Goal: Information Seeking & Learning: Learn about a topic

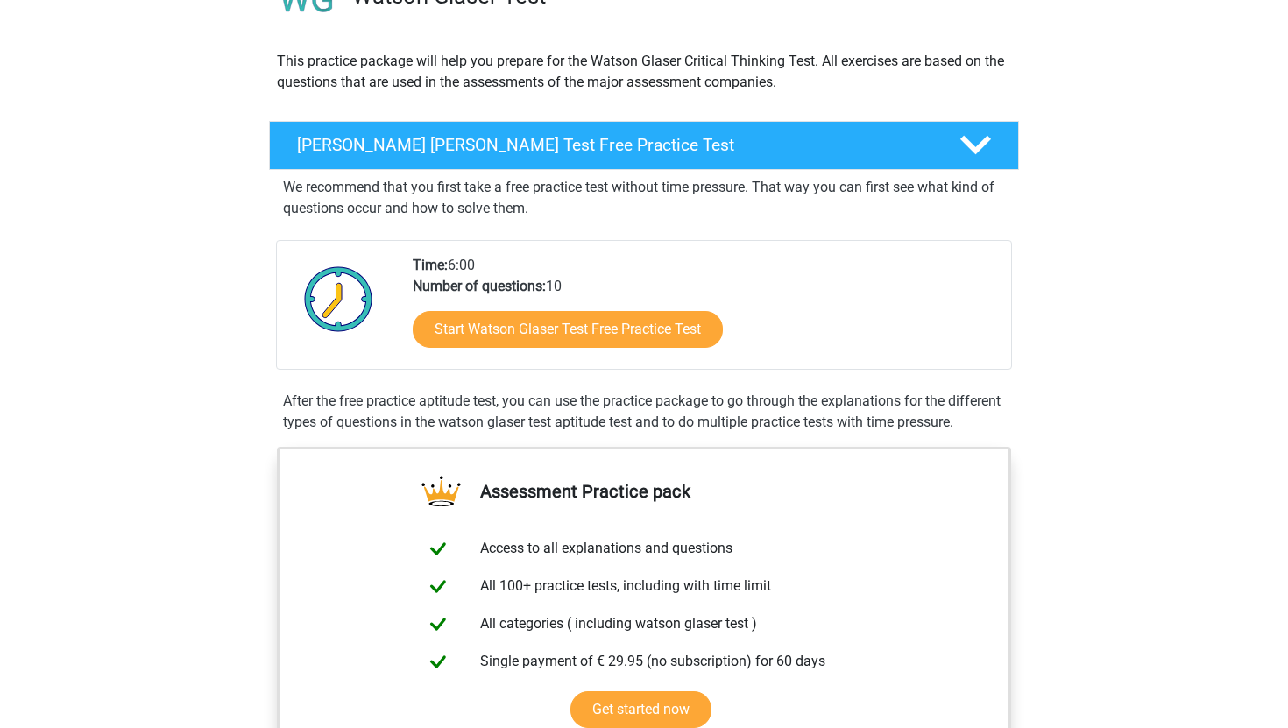
scroll to position [173, 0]
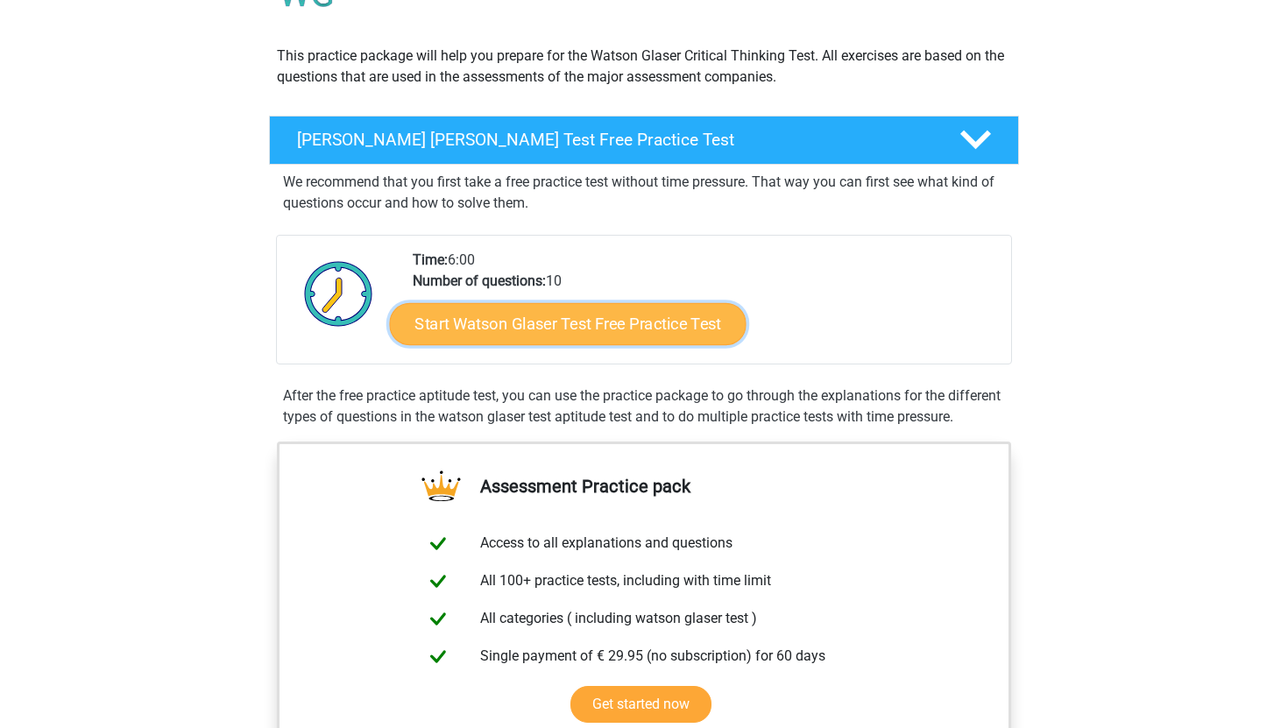
click at [547, 311] on link "Start Watson Glaser Test Free Practice Test" at bounding box center [568, 324] width 357 height 42
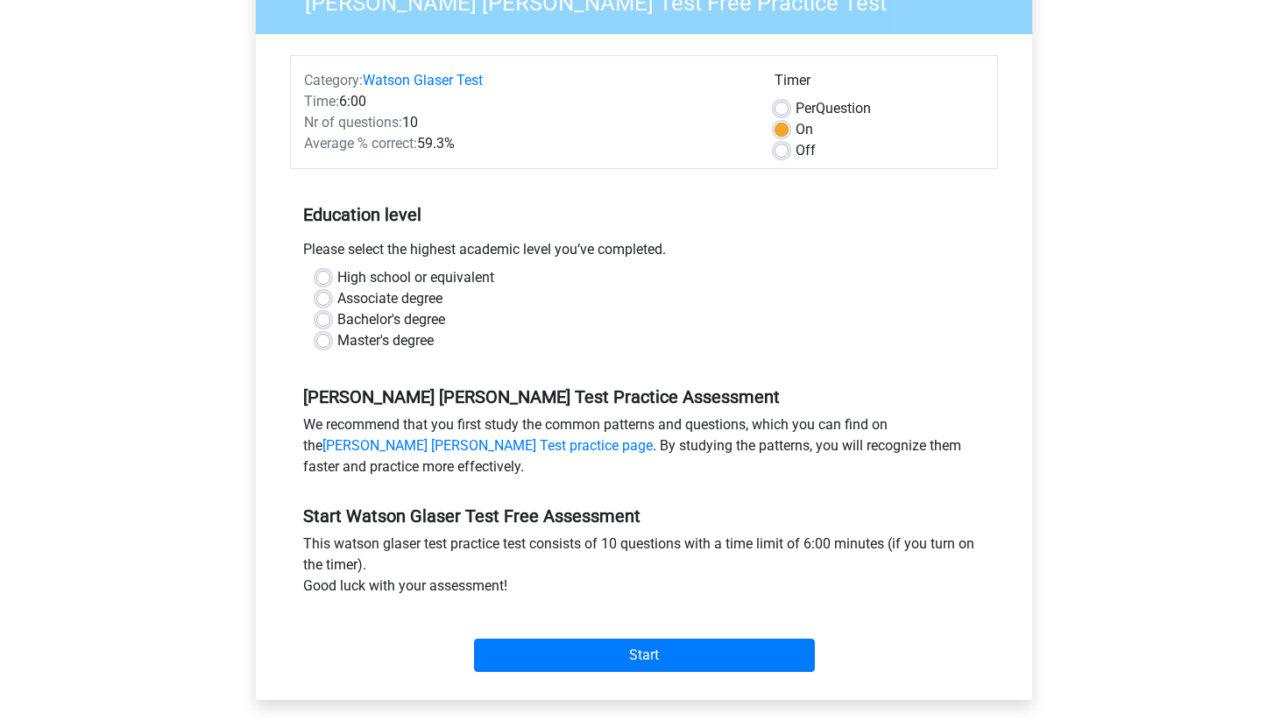
scroll to position [175, 0]
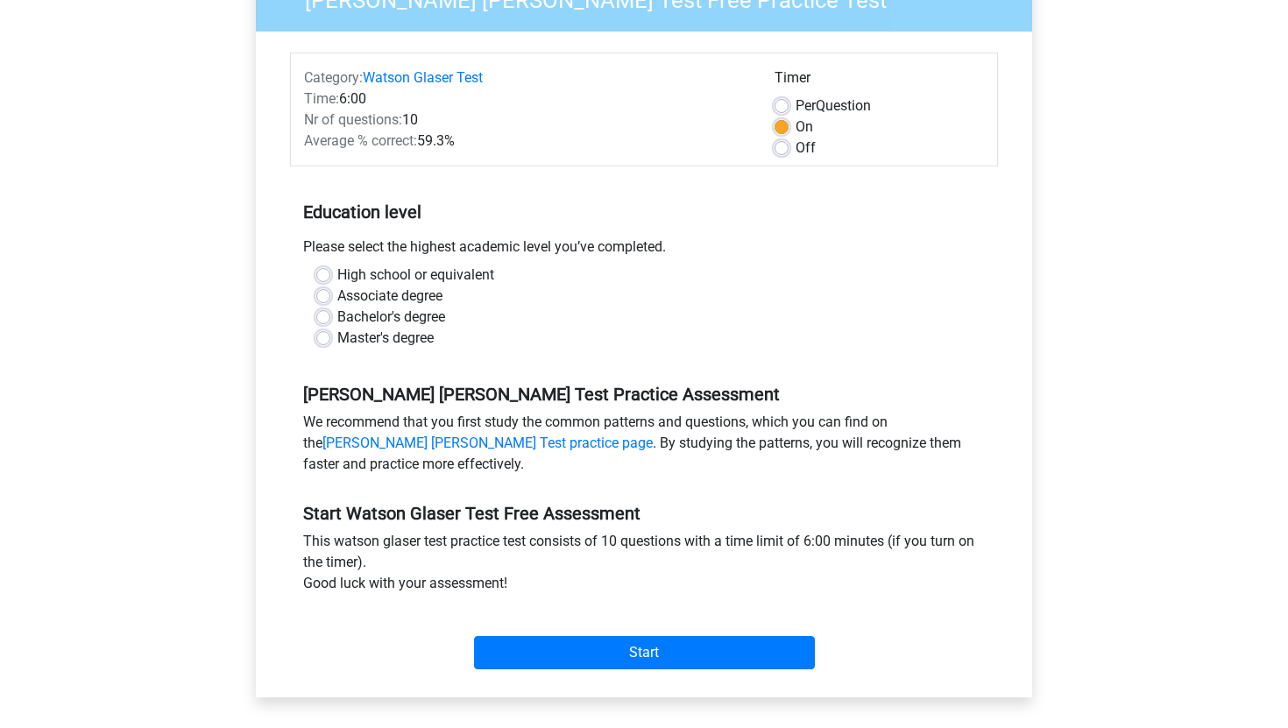
click at [337, 316] on label "Bachelor's degree" at bounding box center [391, 317] width 108 height 21
click at [322, 316] on input "Bachelor's degree" at bounding box center [323, 316] width 14 height 18
radio input "true"
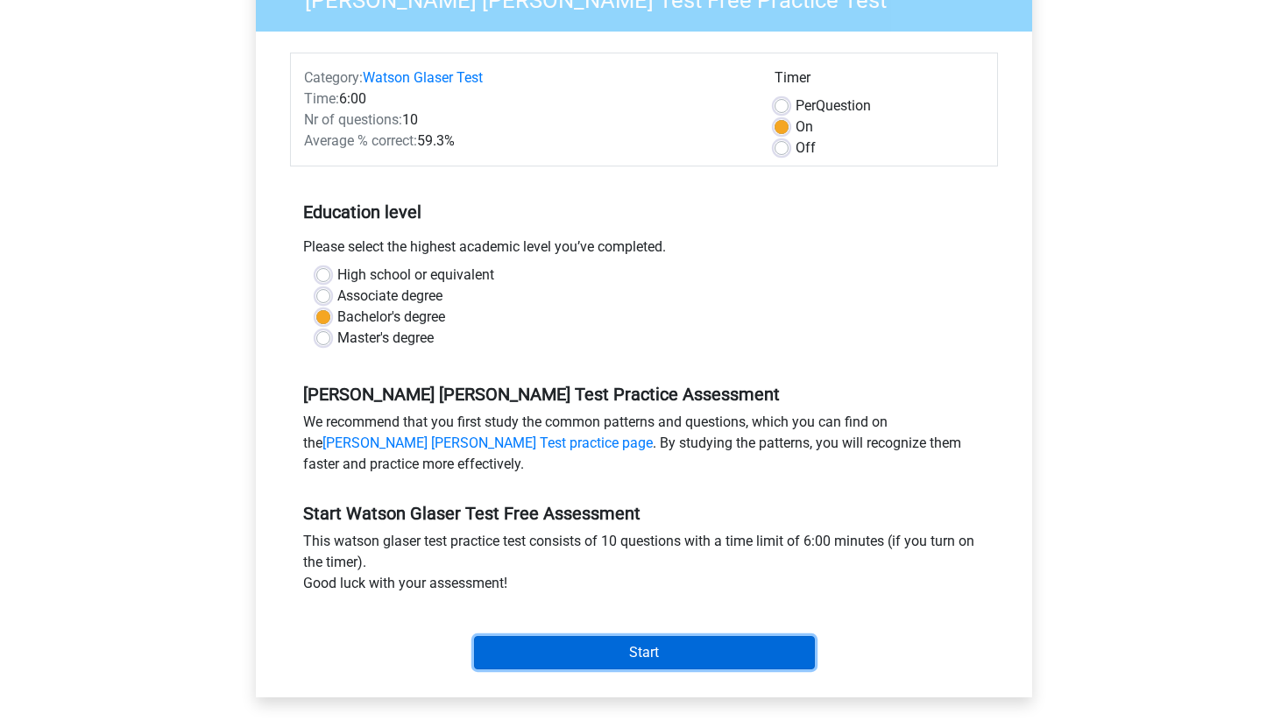
click at [696, 648] on input "Start" at bounding box center [644, 652] width 341 height 33
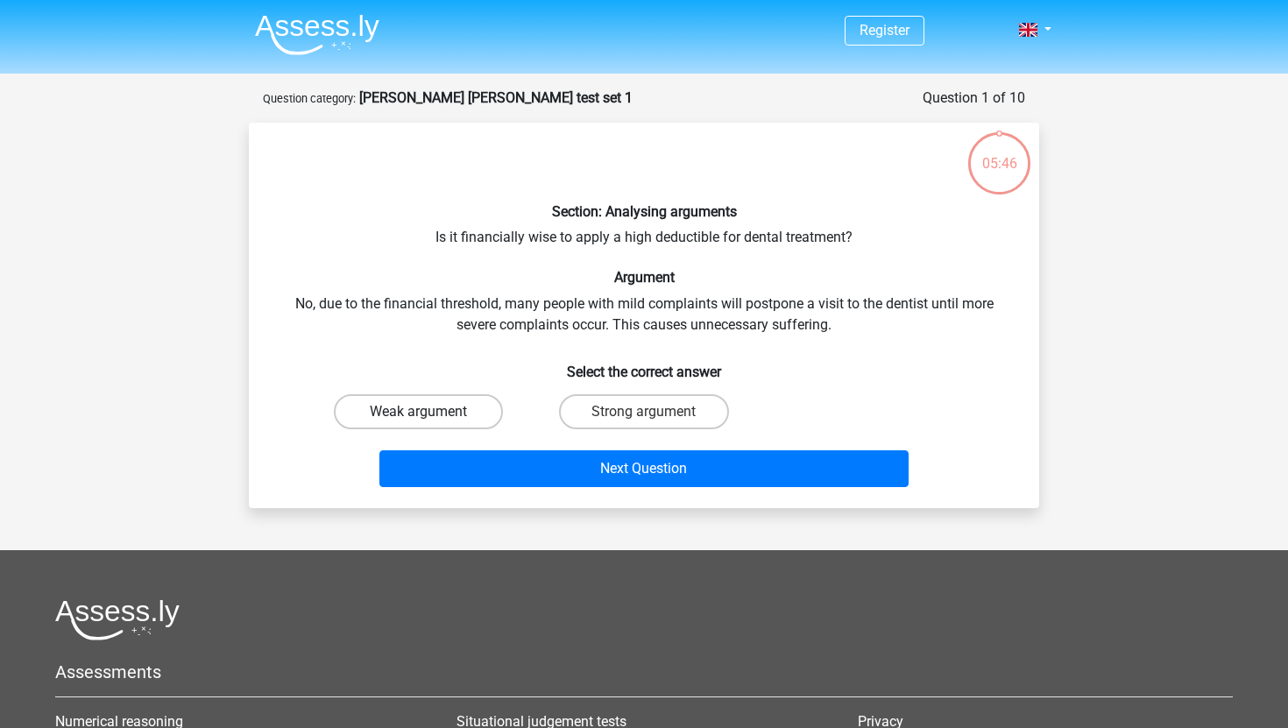
click at [492, 412] on label "Weak argument" at bounding box center [418, 411] width 169 height 35
click at [430, 412] on input "Weak argument" at bounding box center [424, 417] width 11 height 11
radio input "true"
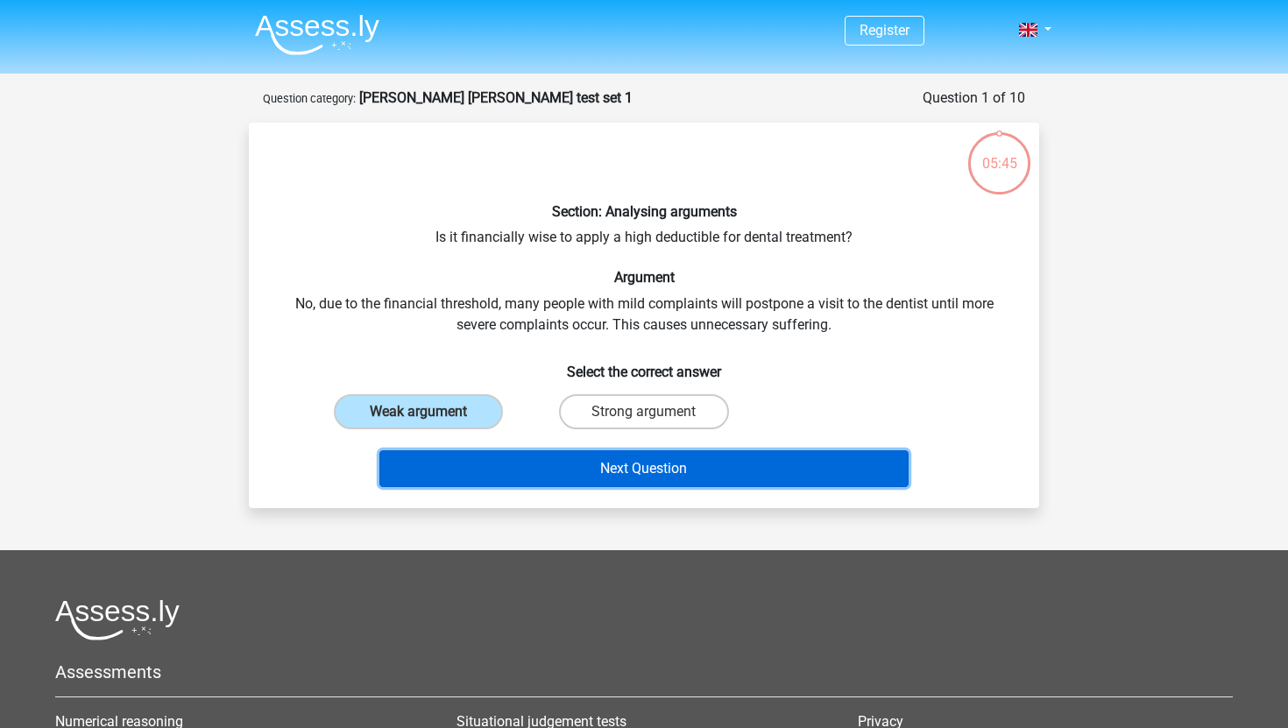
click at [576, 470] on button "Next Question" at bounding box center [644, 468] width 530 height 37
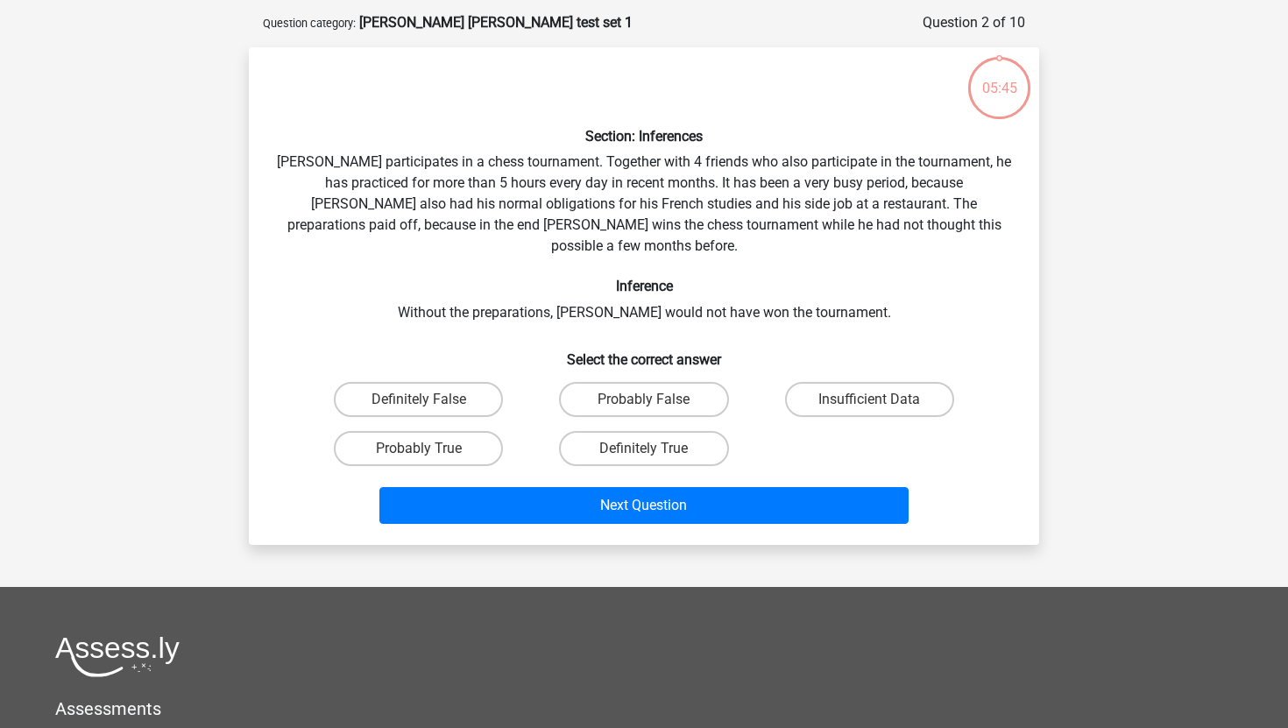
scroll to position [88, 0]
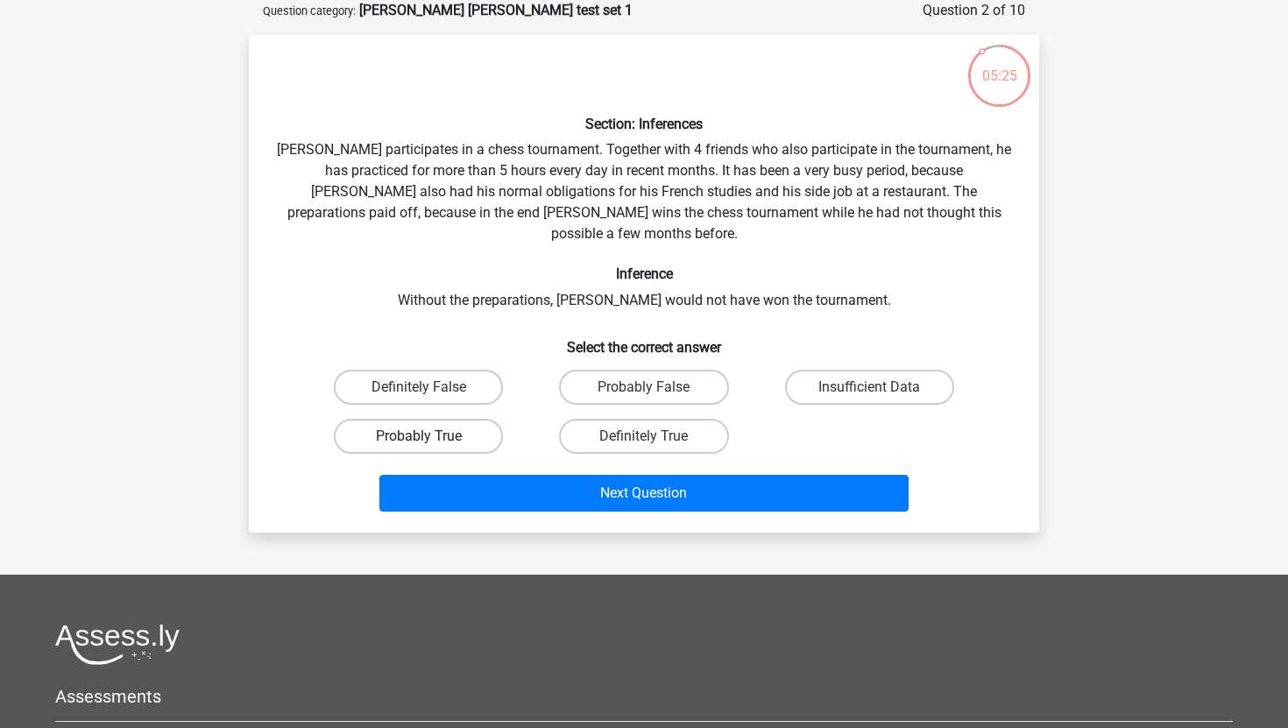
click at [430, 419] on label "Probably True" at bounding box center [418, 436] width 169 height 35
click at [430, 436] on input "Probably True" at bounding box center [424, 441] width 11 height 11
radio input "true"
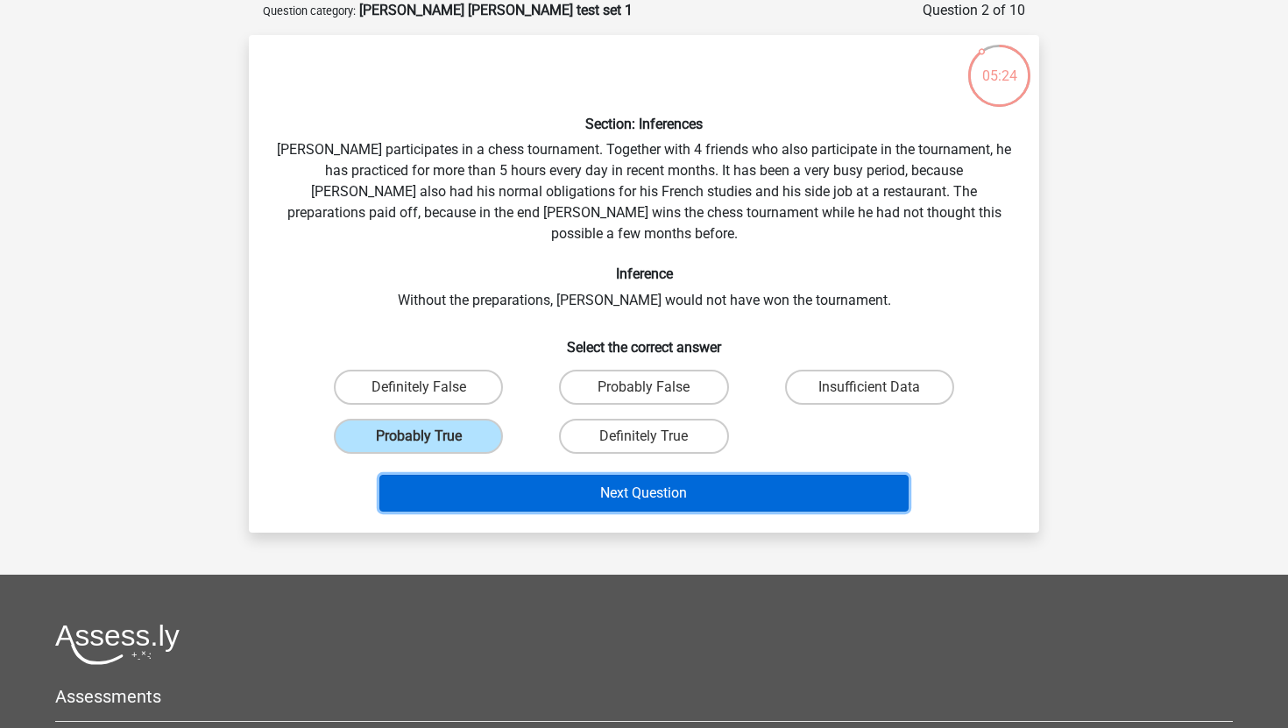
click at [538, 484] on button "Next Question" at bounding box center [644, 493] width 530 height 37
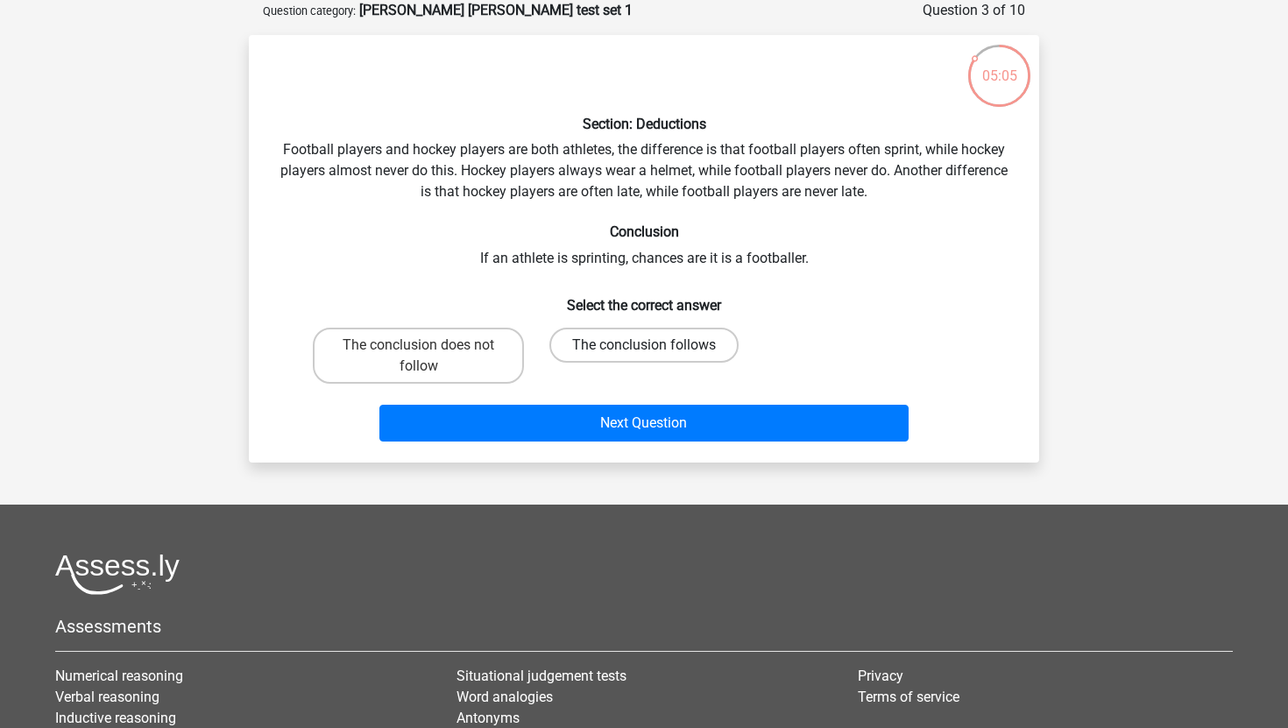
click at [594, 352] on label "The conclusion follows" at bounding box center [643, 345] width 189 height 35
click at [644, 352] on input "The conclusion follows" at bounding box center [649, 350] width 11 height 11
radio input "true"
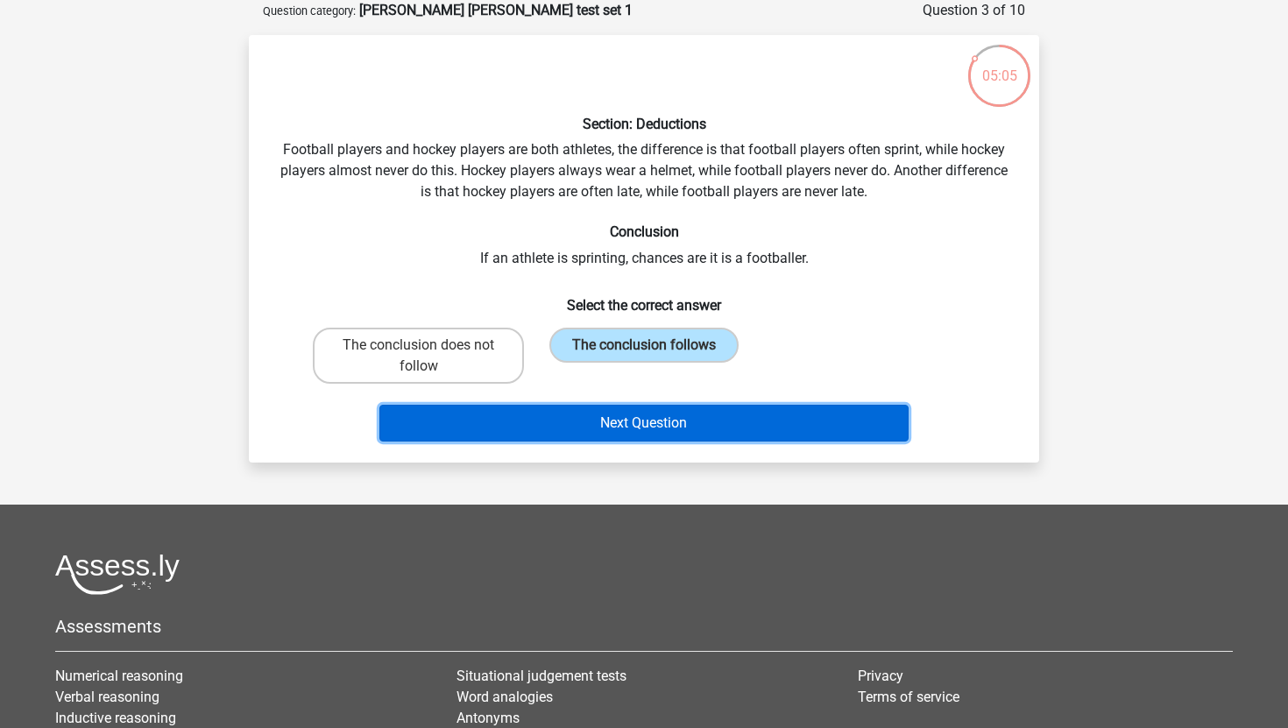
click at [595, 420] on button "Next Question" at bounding box center [644, 423] width 530 height 37
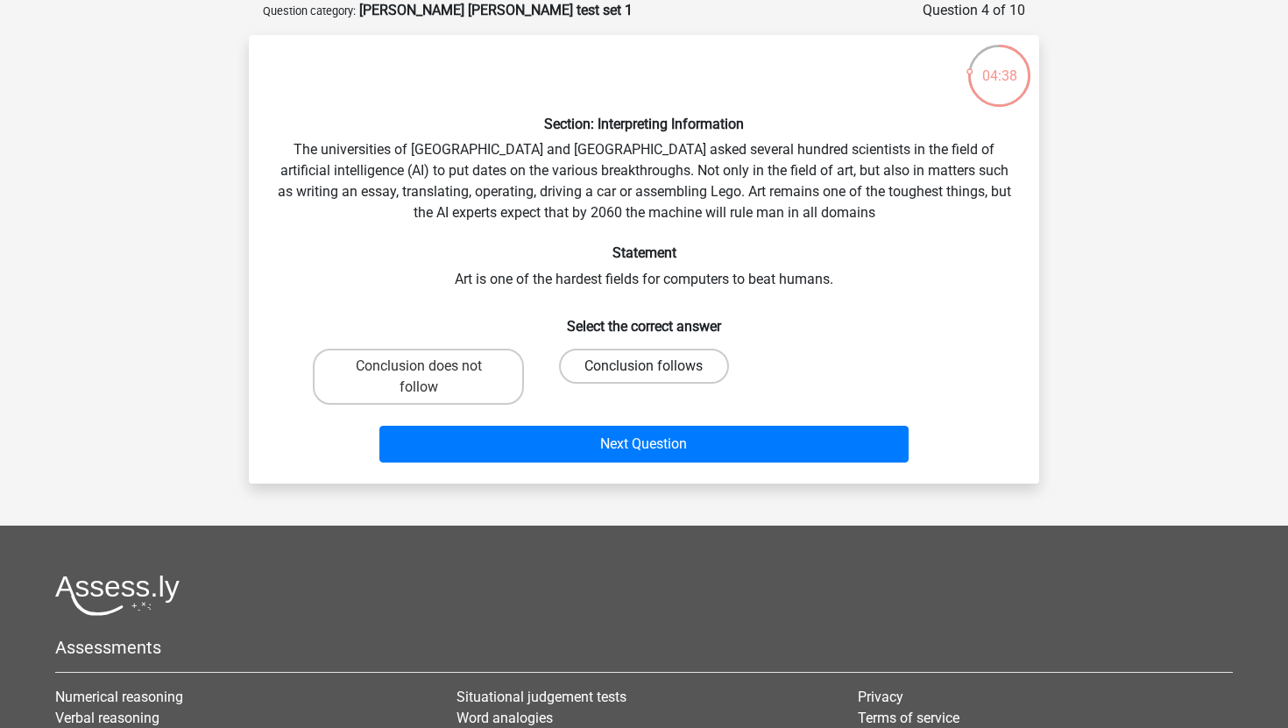
click at [588, 371] on label "Conclusion follows" at bounding box center [643, 366] width 169 height 35
click at [644, 371] on input "Conclusion follows" at bounding box center [649, 371] width 11 height 11
radio input "true"
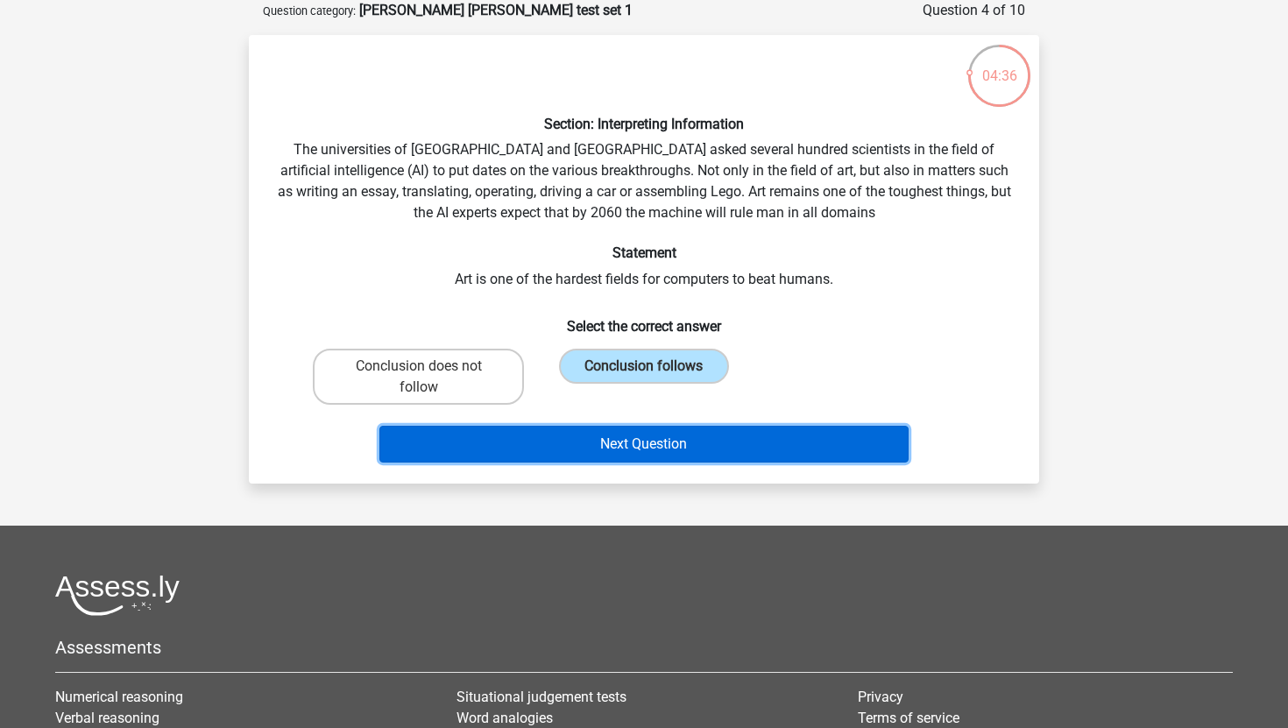
click at [588, 453] on button "Next Question" at bounding box center [644, 444] width 530 height 37
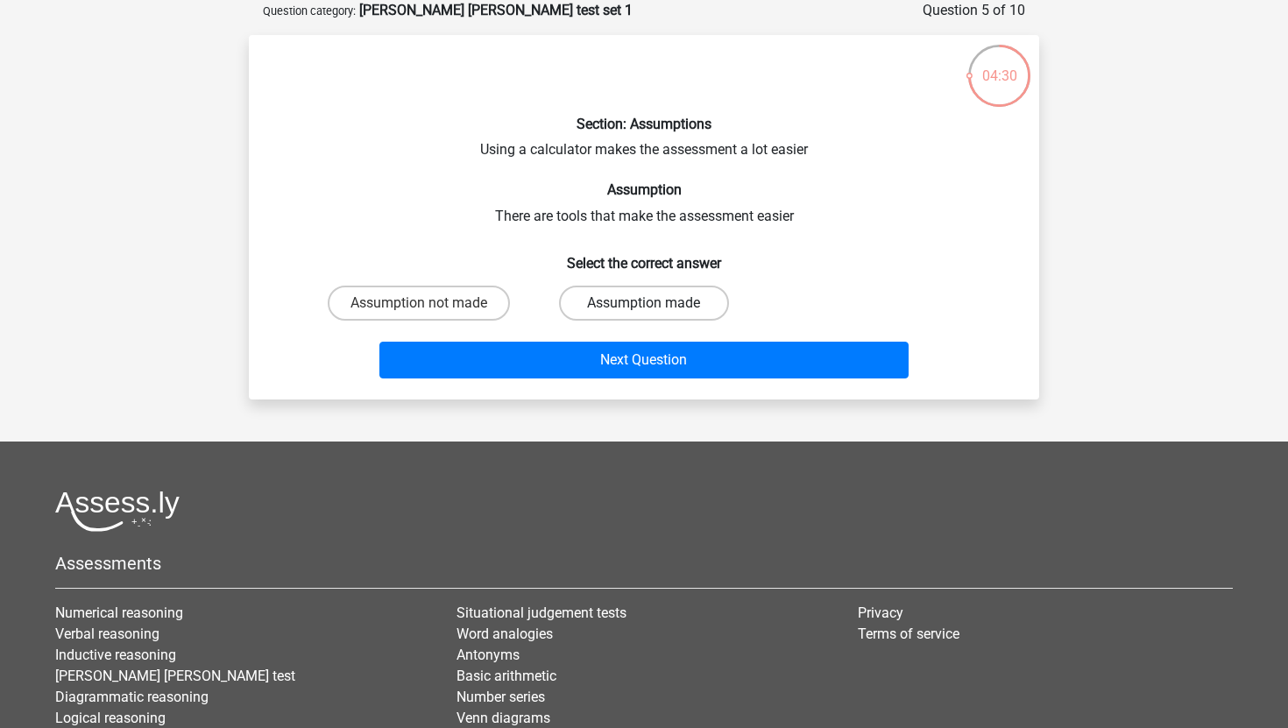
click at [604, 307] on label "Assumption made" at bounding box center [643, 303] width 169 height 35
click at [644, 307] on input "Assumption made" at bounding box center [649, 308] width 11 height 11
radio input "true"
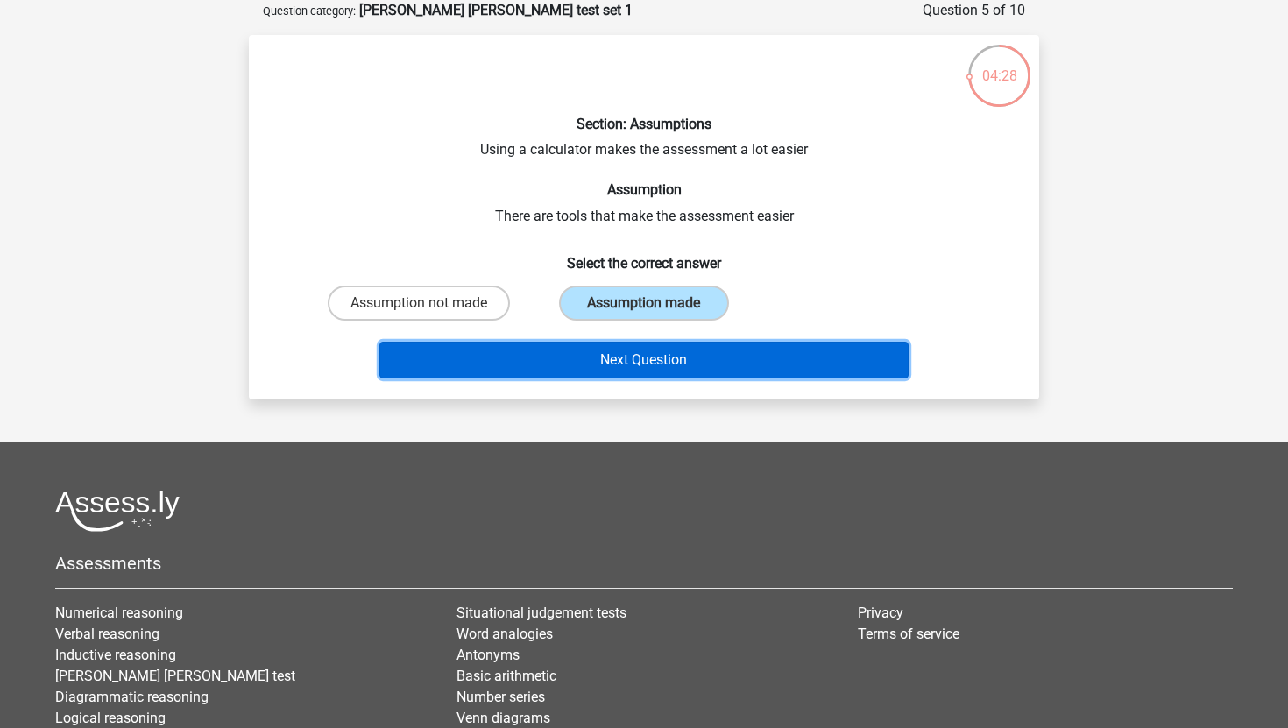
click at [604, 363] on button "Next Question" at bounding box center [644, 360] width 530 height 37
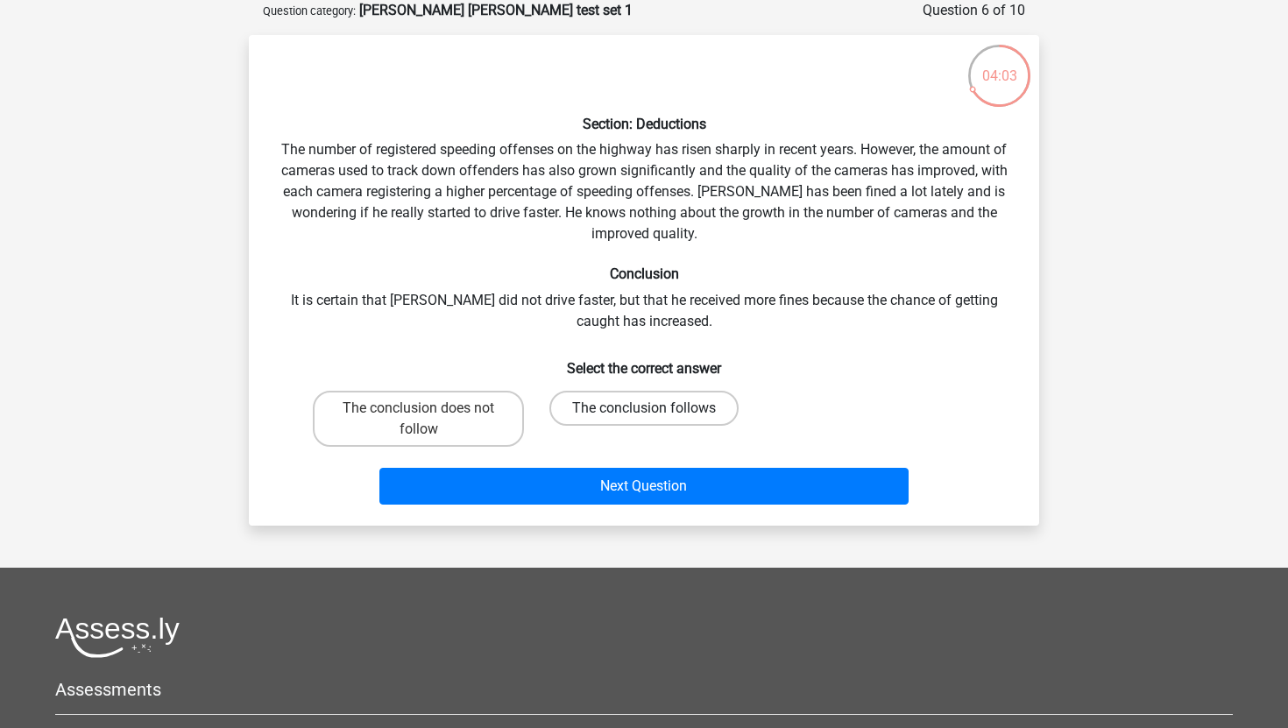
click at [625, 395] on label "The conclusion follows" at bounding box center [643, 408] width 189 height 35
click at [644, 408] on input "The conclusion follows" at bounding box center [649, 413] width 11 height 11
radio input "true"
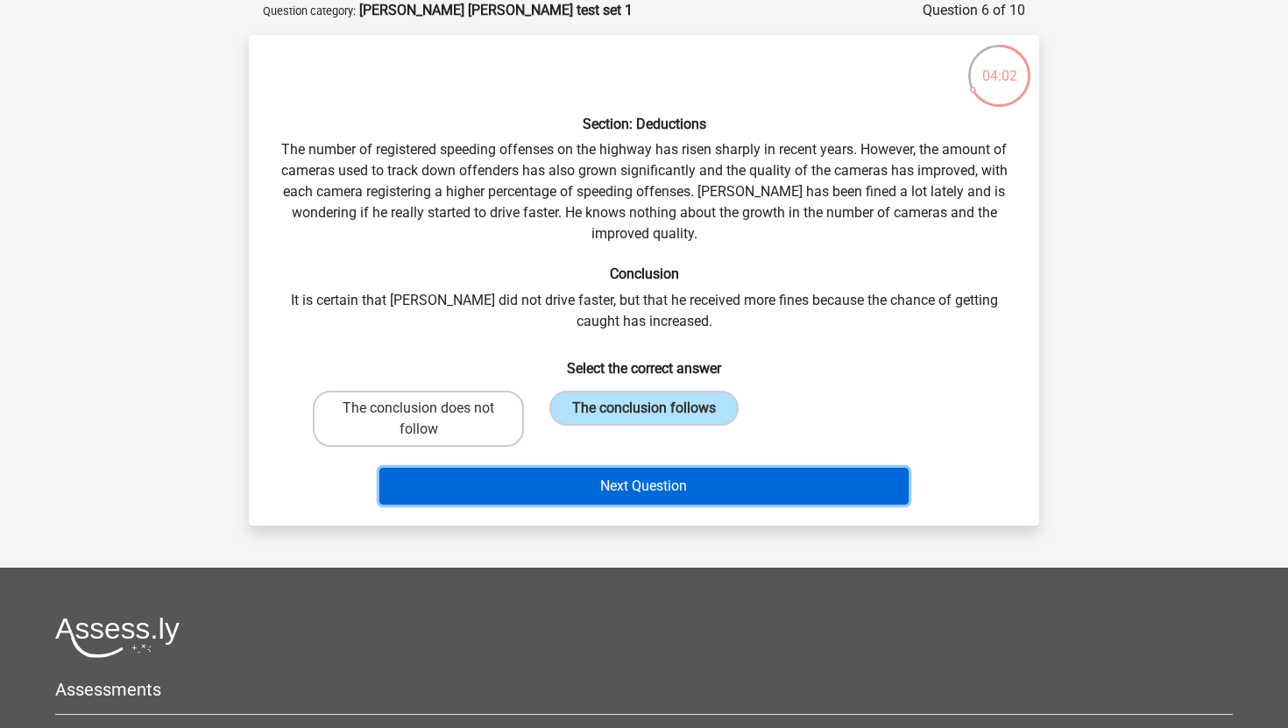
click at [631, 477] on button "Next Question" at bounding box center [644, 486] width 530 height 37
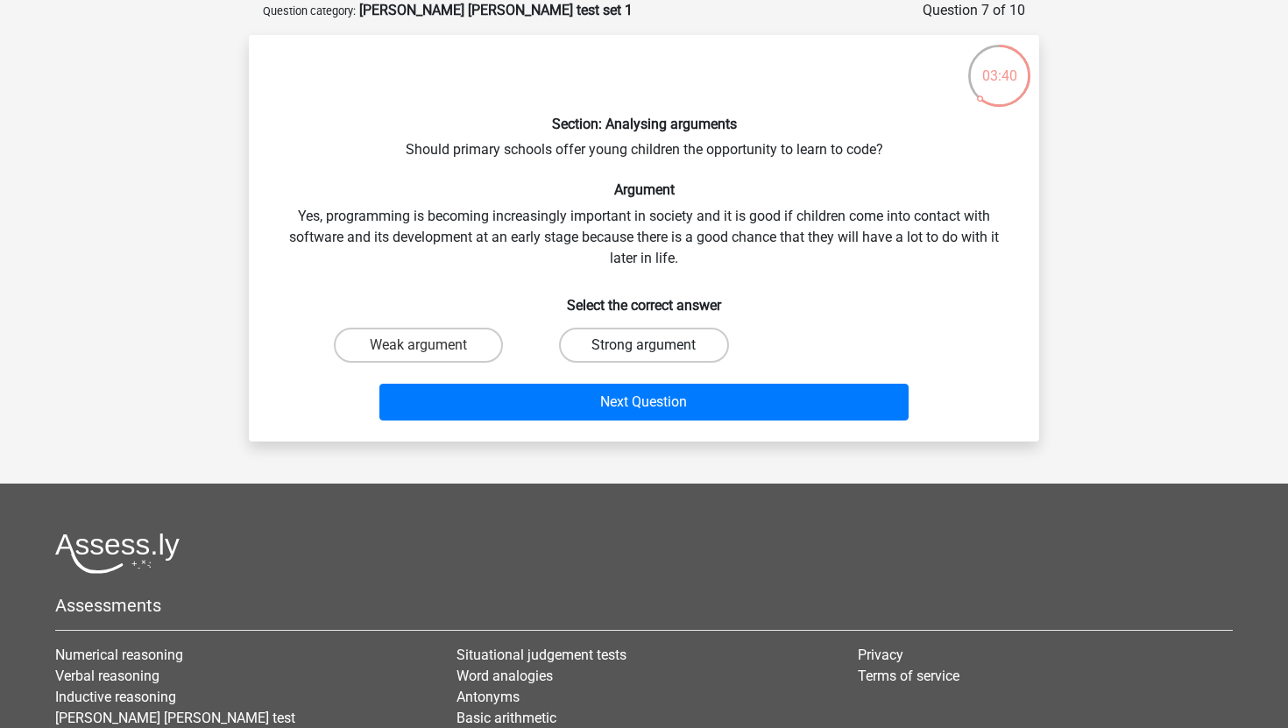
click at [653, 357] on label "Strong argument" at bounding box center [643, 345] width 169 height 35
click at [653, 357] on input "Strong argument" at bounding box center [649, 350] width 11 height 11
radio input "true"
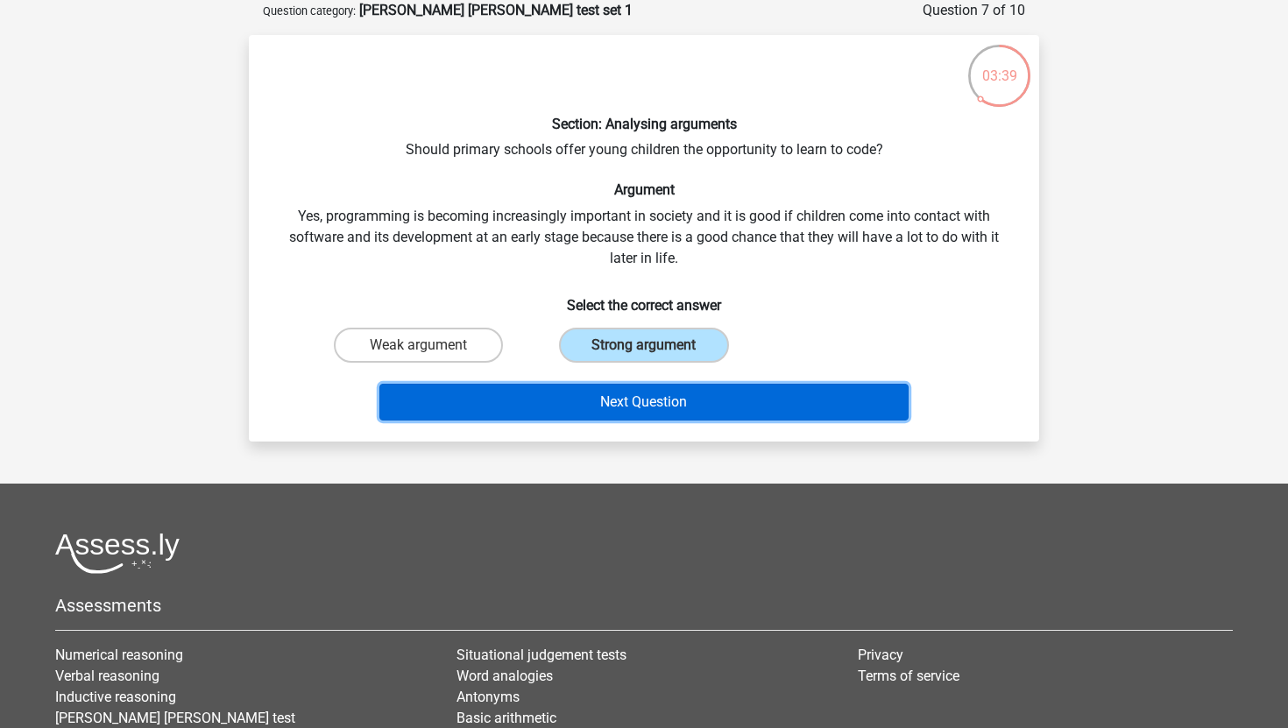
click at [649, 403] on button "Next Question" at bounding box center [644, 402] width 530 height 37
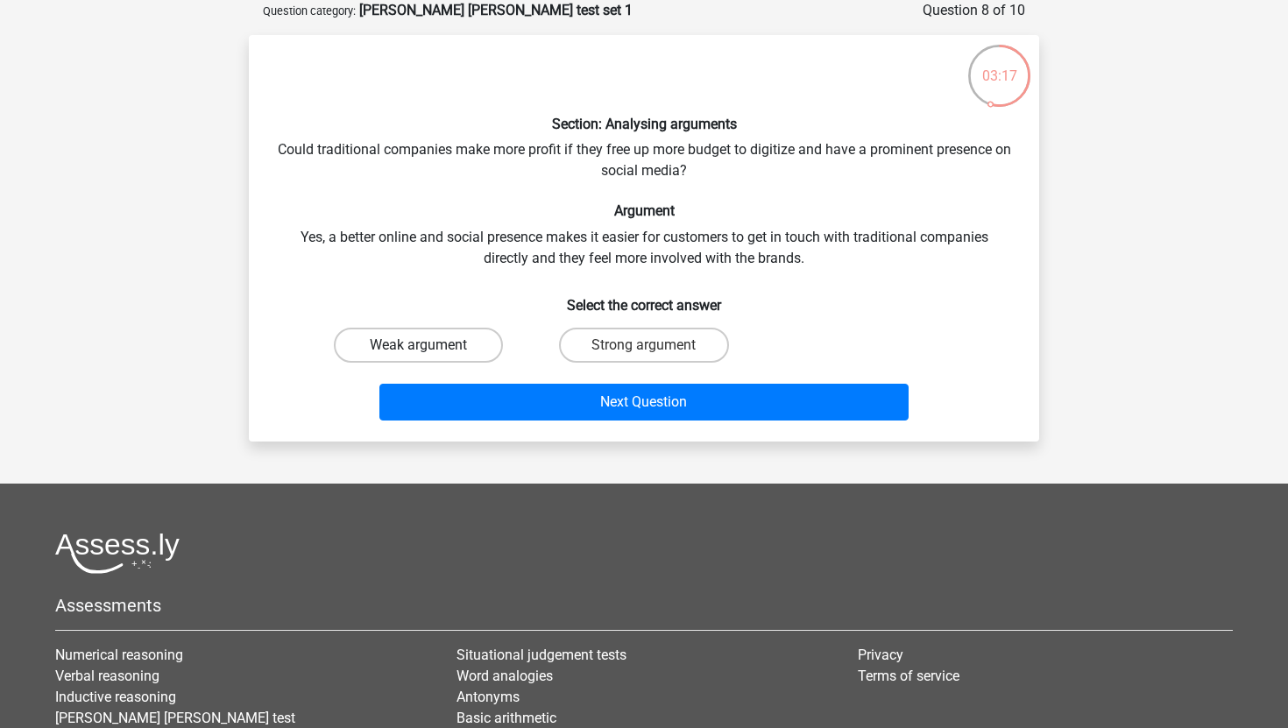
click at [445, 352] on label "Weak argument" at bounding box center [418, 345] width 169 height 35
click at [430, 352] on input "Weak argument" at bounding box center [424, 350] width 11 height 11
radio input "true"
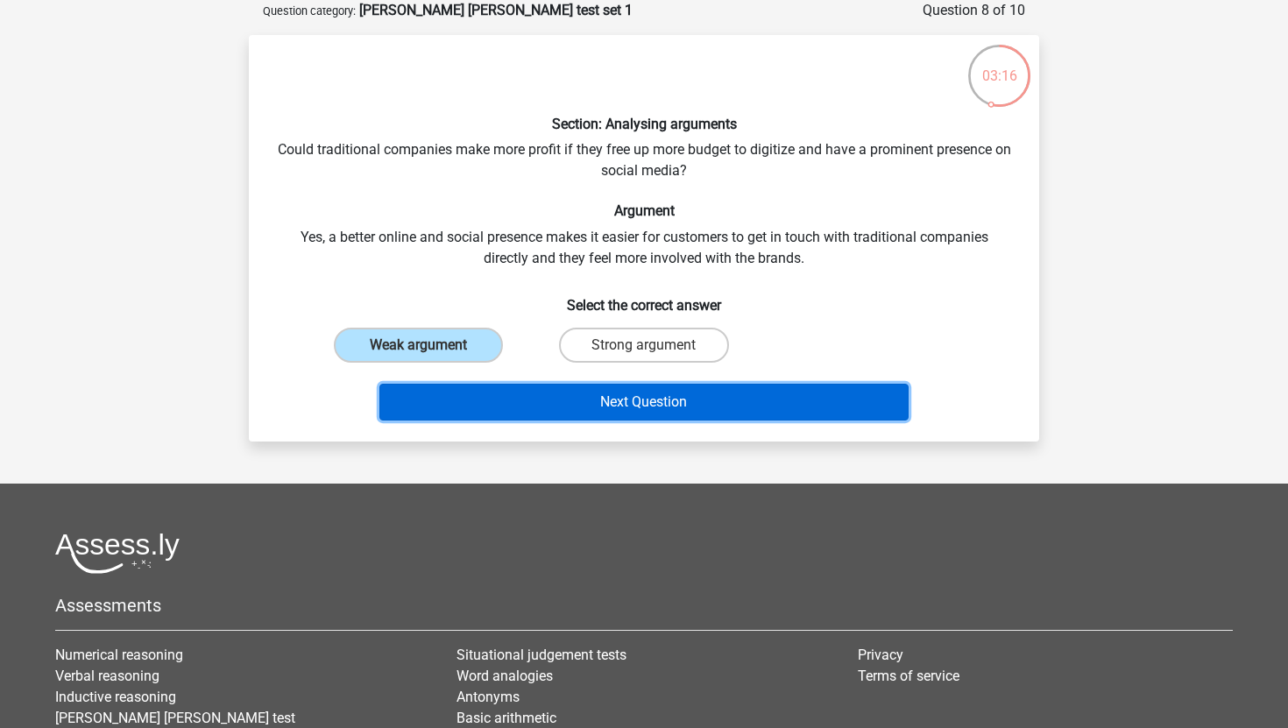
click at [525, 404] on button "Next Question" at bounding box center [644, 402] width 530 height 37
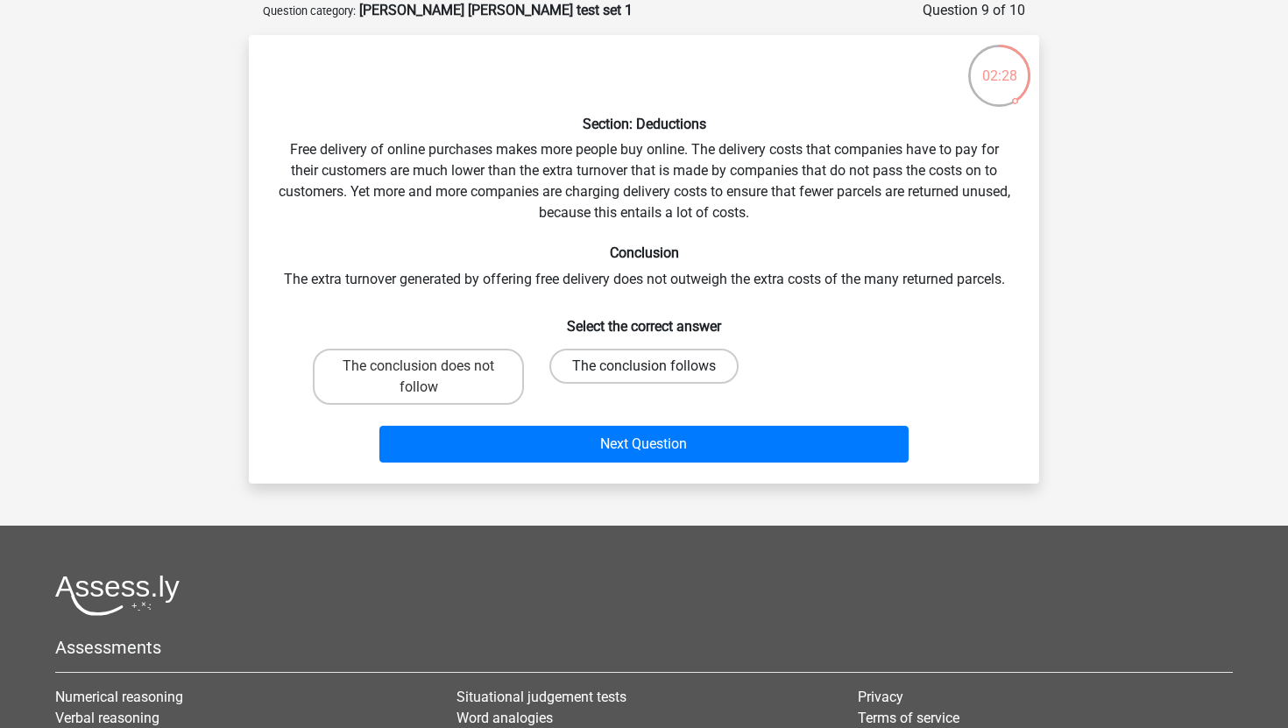
click at [621, 369] on label "The conclusion follows" at bounding box center [643, 366] width 189 height 35
click at [644, 369] on input "The conclusion follows" at bounding box center [649, 371] width 11 height 11
radio input "true"
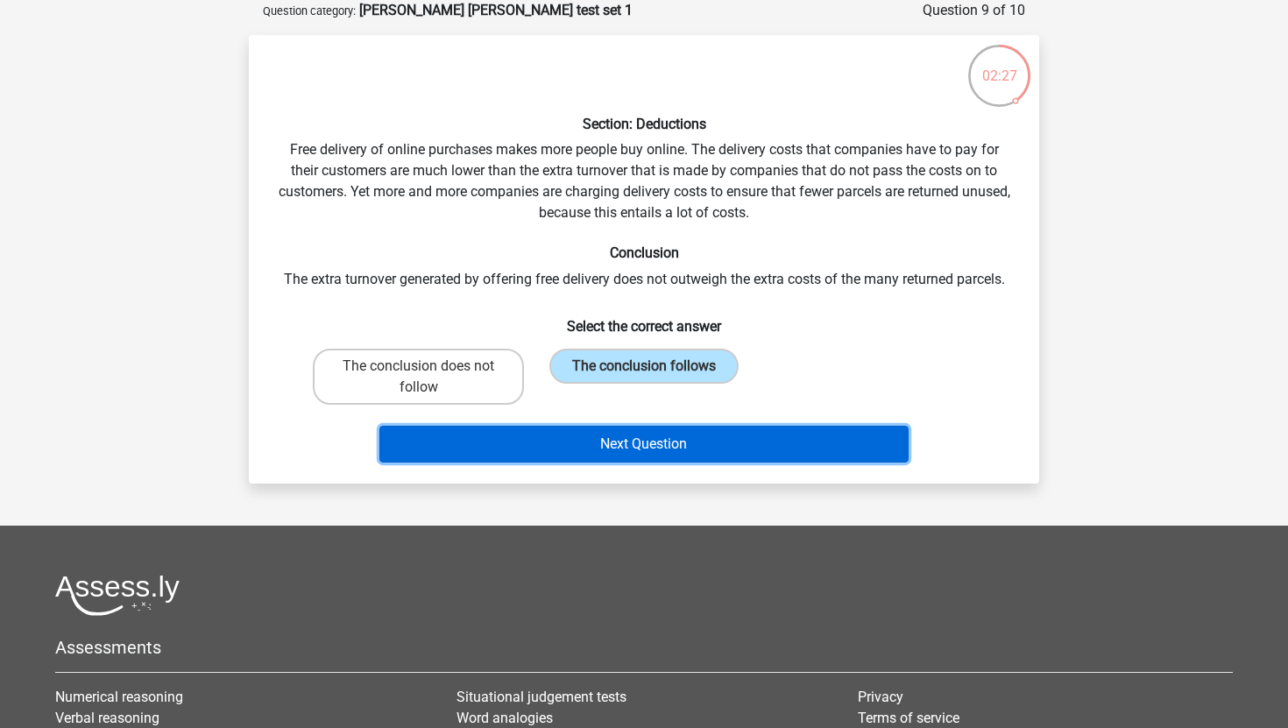
click at [621, 451] on button "Next Question" at bounding box center [644, 444] width 530 height 37
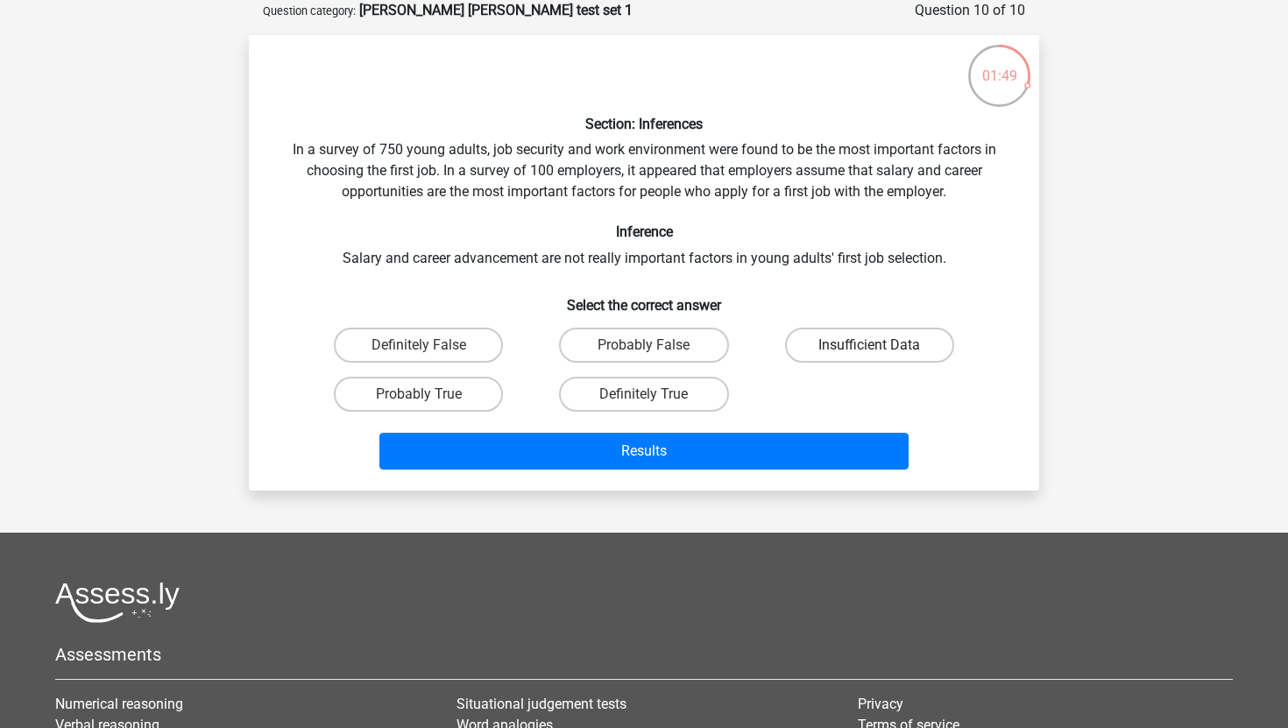
click at [885, 350] on label "Insufficient Data" at bounding box center [869, 345] width 169 height 35
click at [880, 350] on input "Insufficient Data" at bounding box center [874, 350] width 11 height 11
radio input "true"
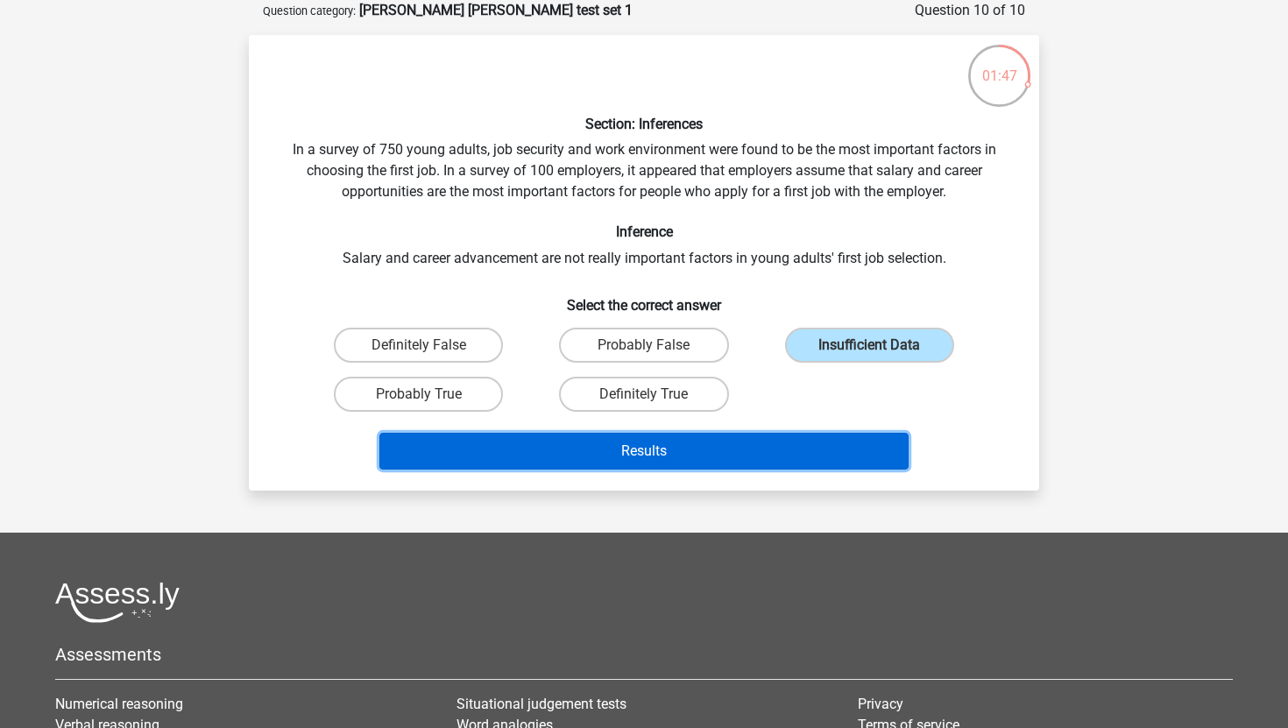
click at [735, 450] on button "Results" at bounding box center [644, 451] width 530 height 37
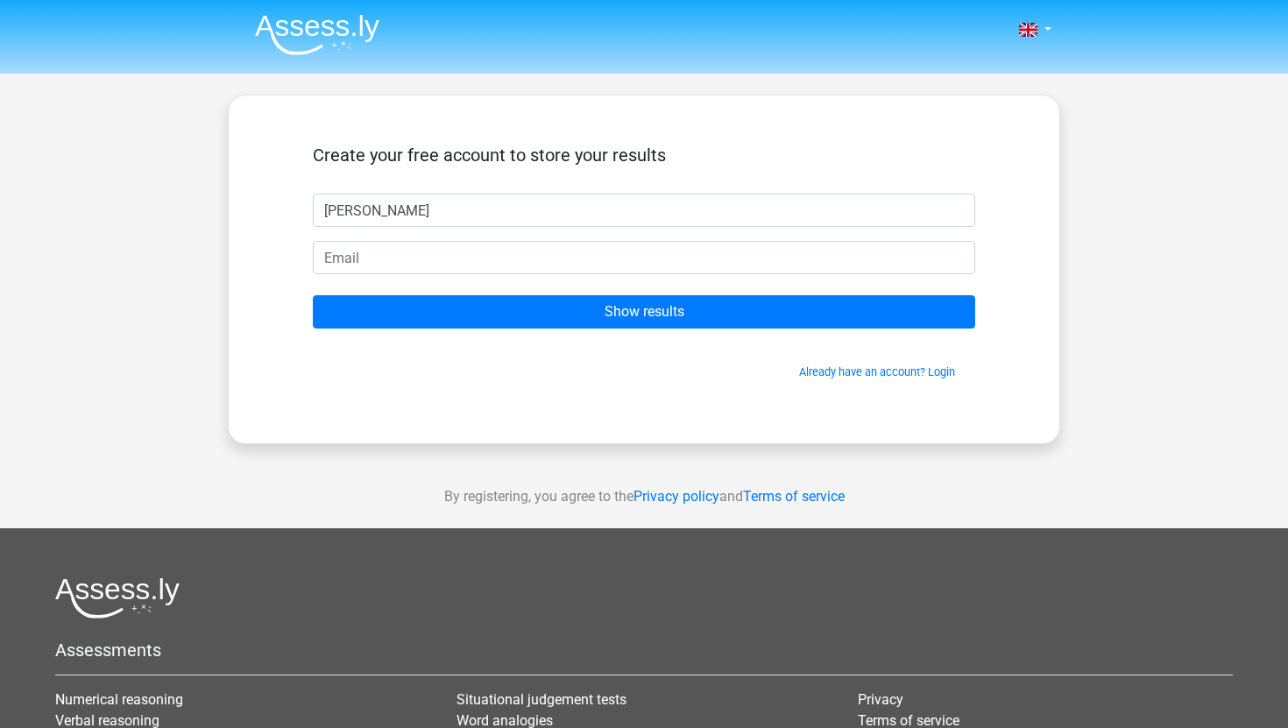
type input "chris"
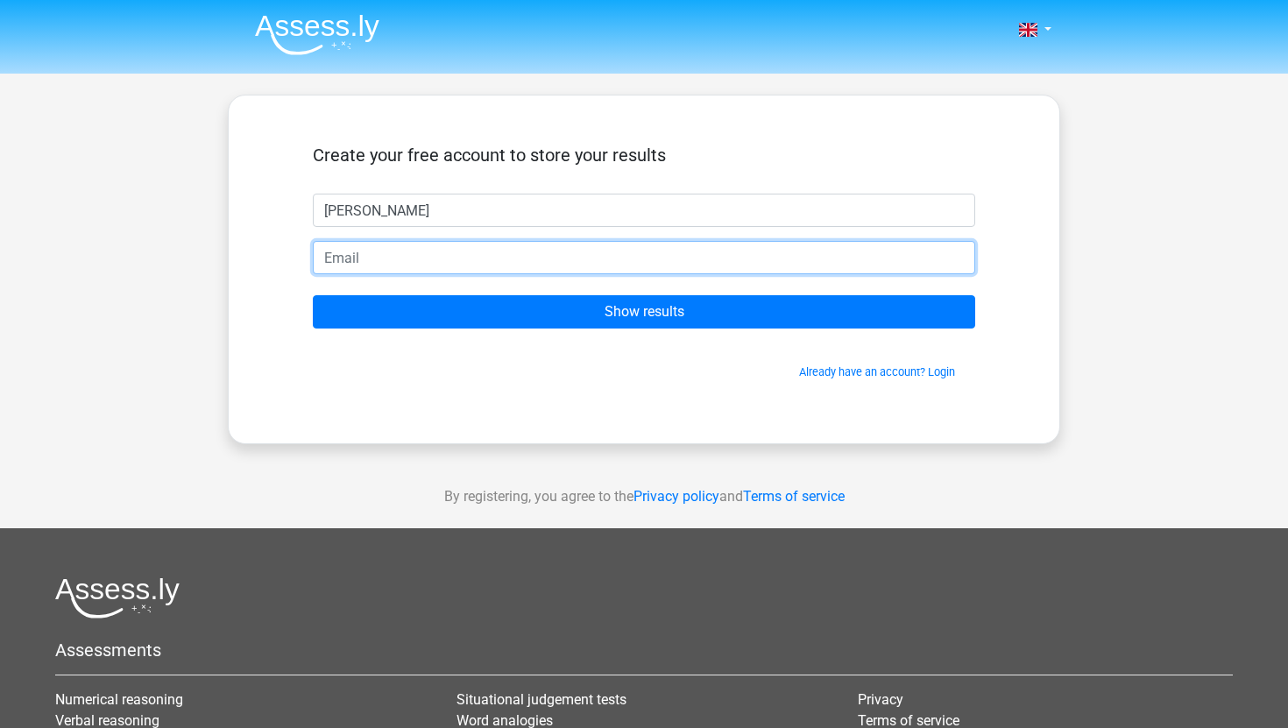
click at [694, 261] on input "email" at bounding box center [644, 257] width 662 height 33
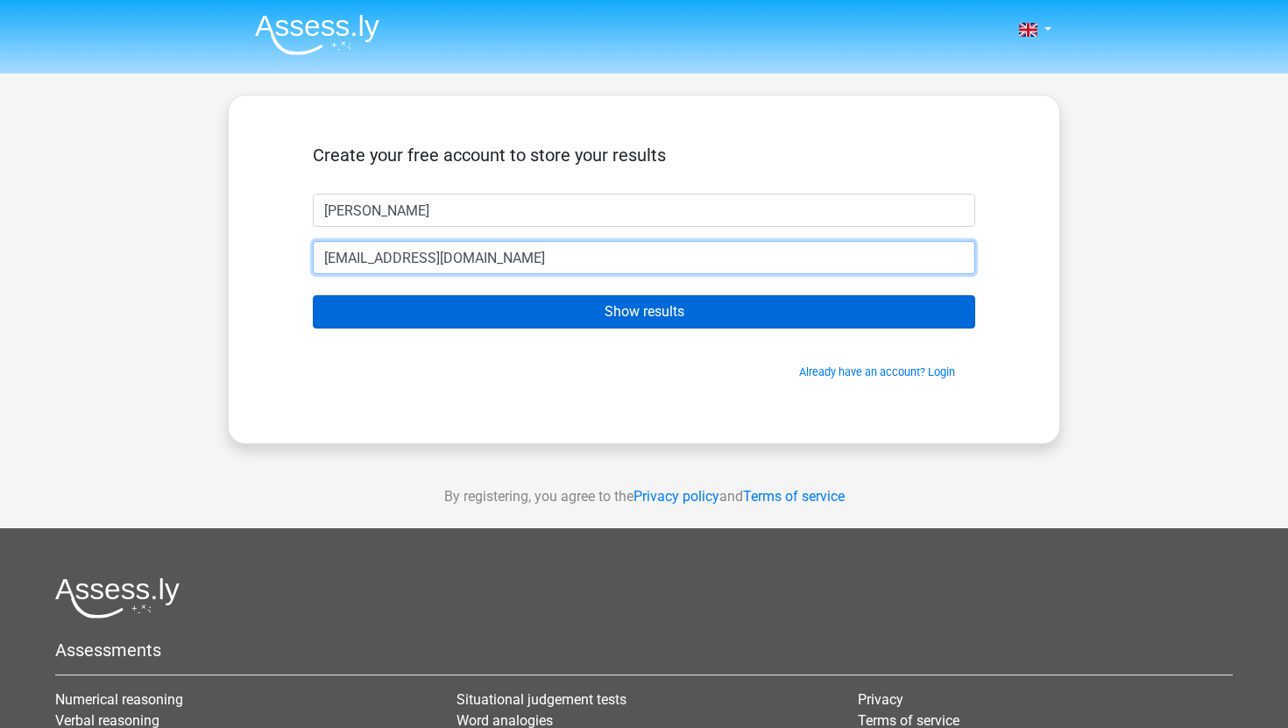
type input "peoplewatchingus852@gmail.com"
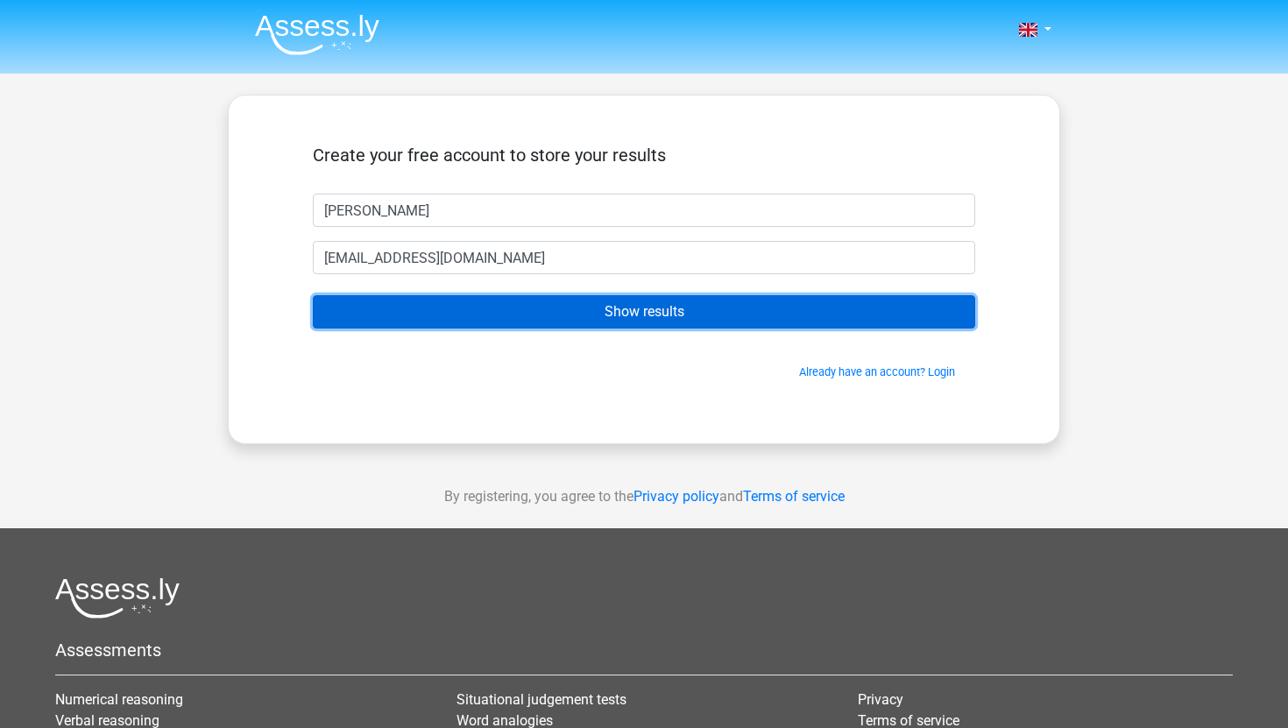
click at [713, 316] on input "Show results" at bounding box center [644, 311] width 662 height 33
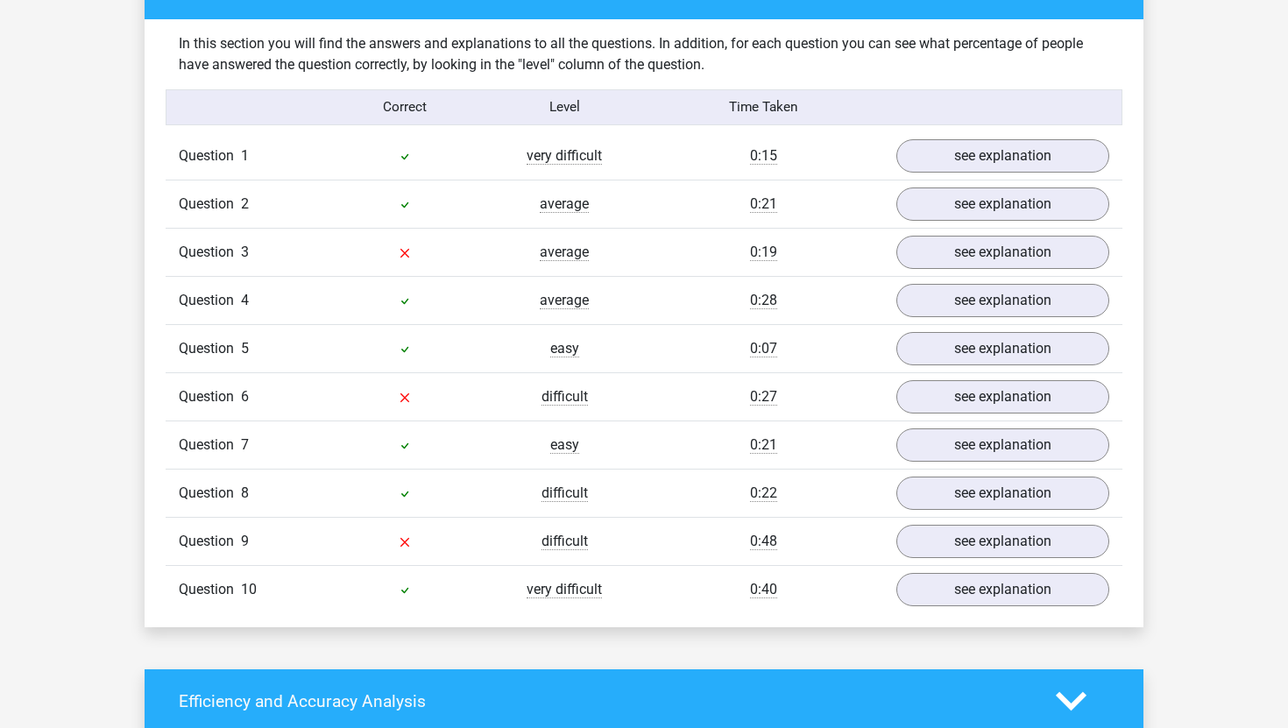
scroll to position [1343, 0]
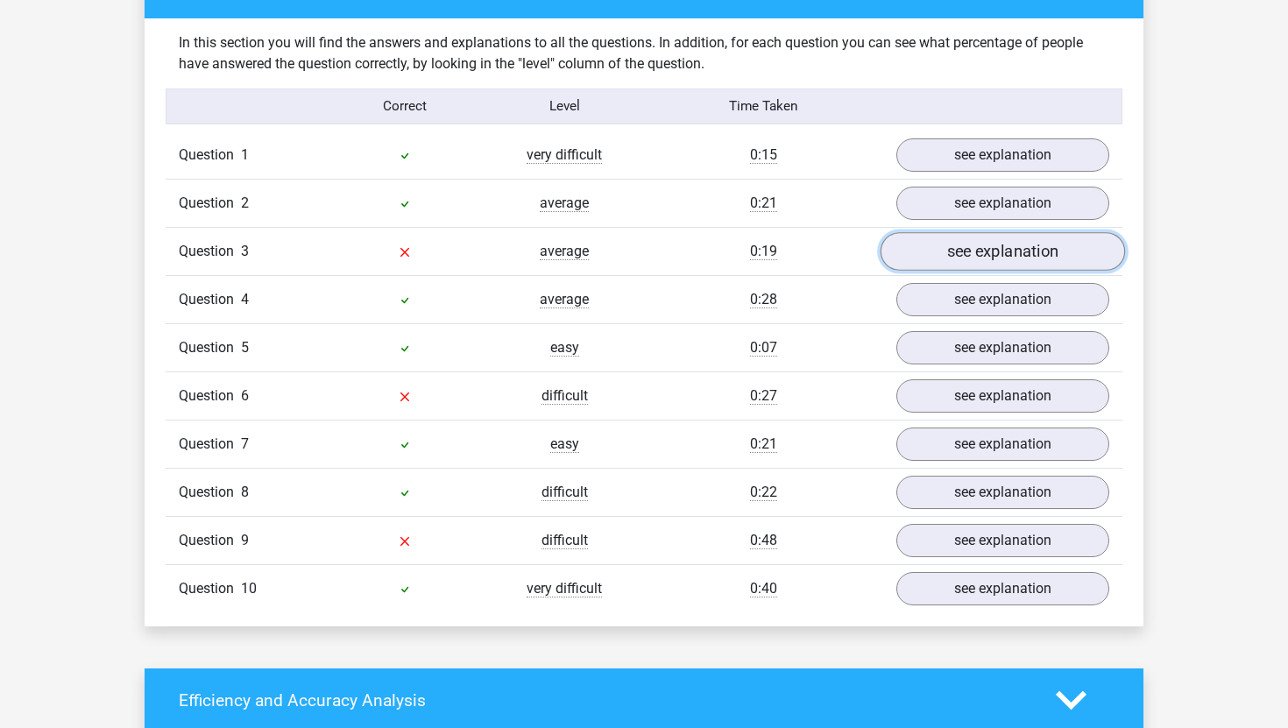
click at [937, 250] on link "see explanation" at bounding box center [1002, 251] width 244 height 39
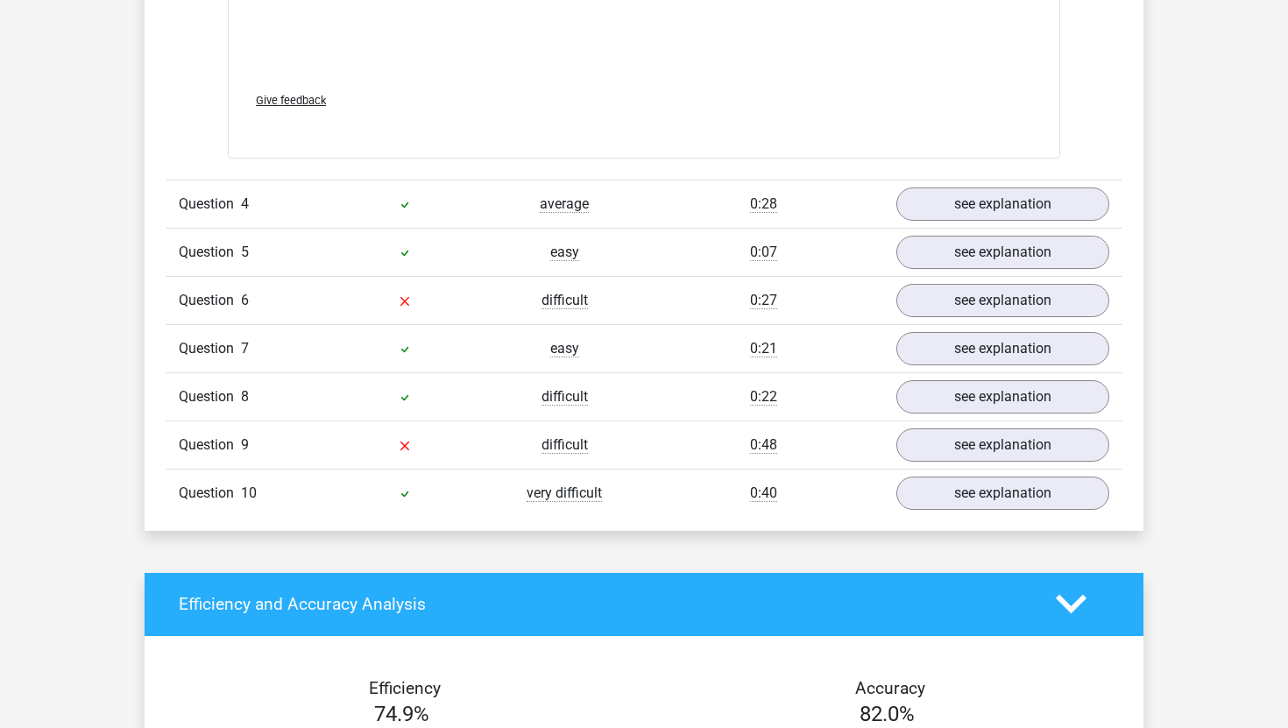
scroll to position [2374, 0]
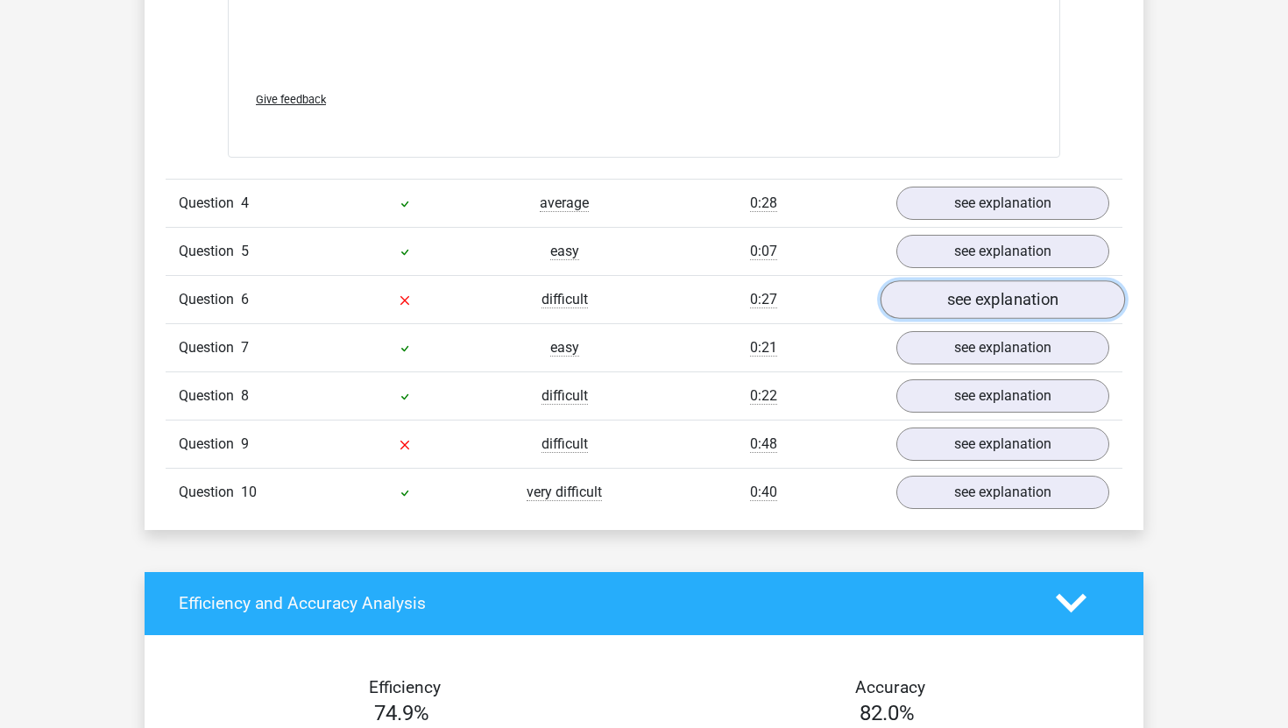
click at [955, 297] on link "see explanation" at bounding box center [1002, 299] width 244 height 39
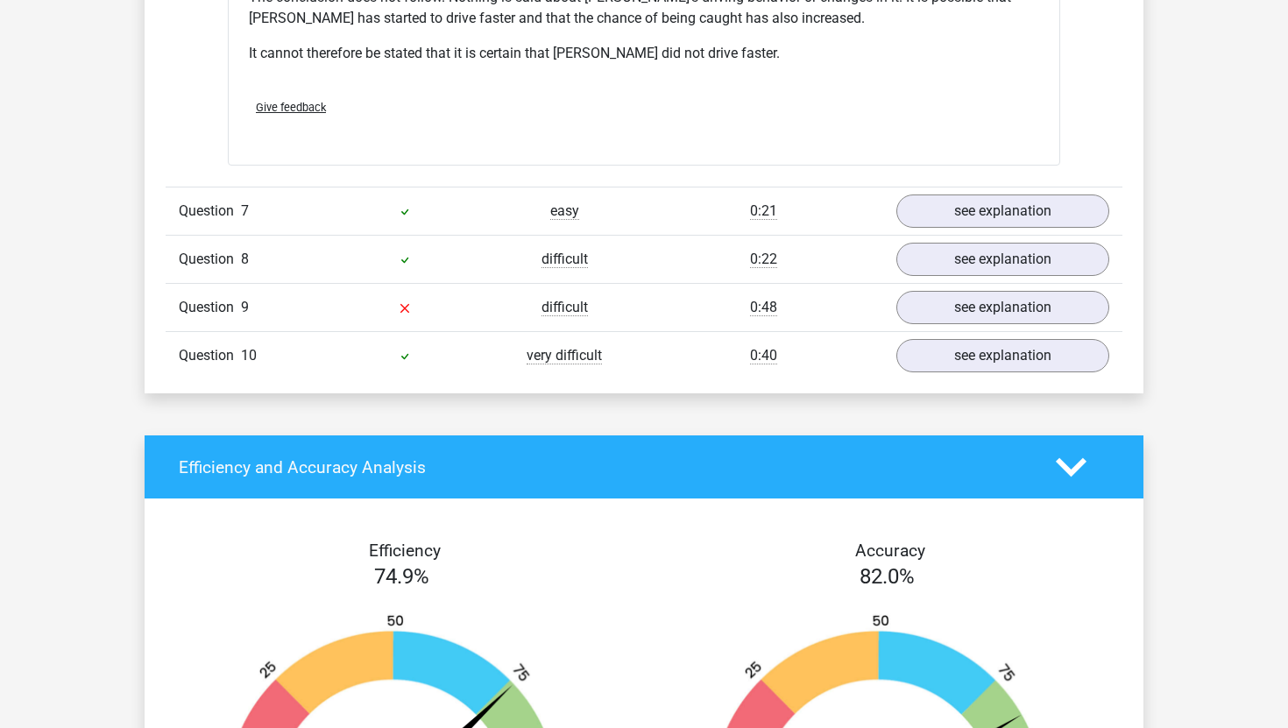
scroll to position [3089, 0]
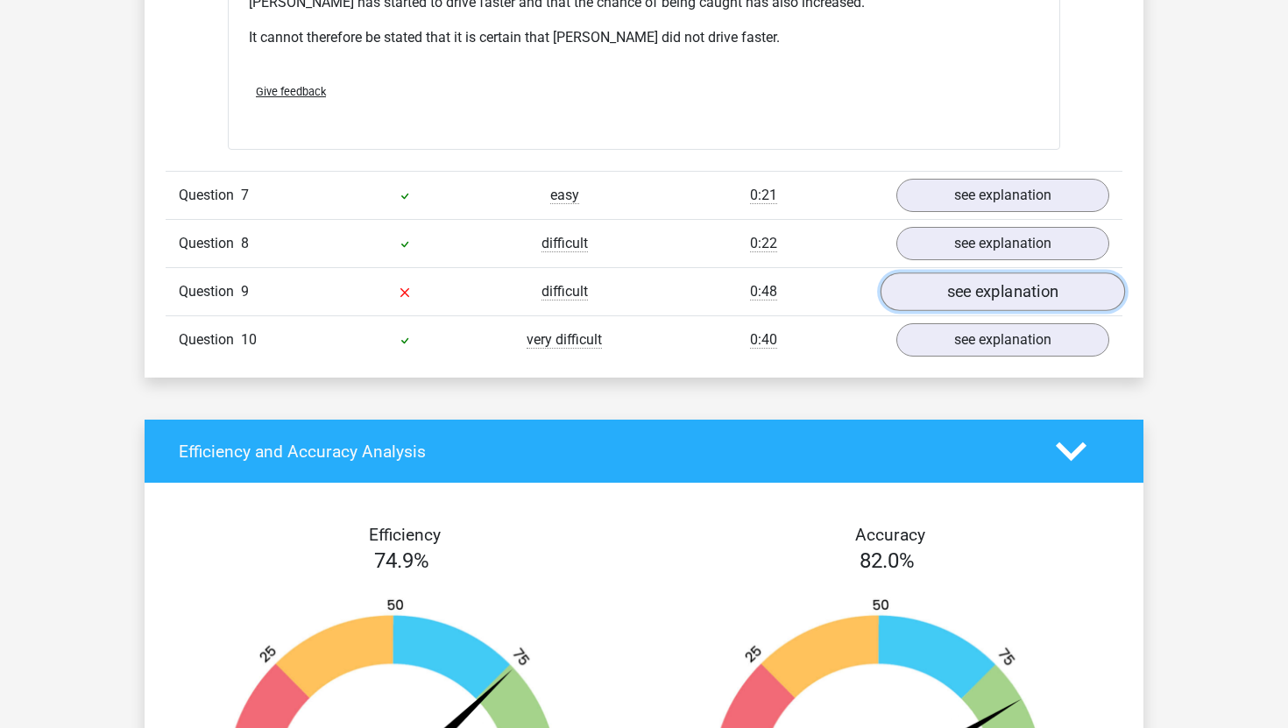
click at [993, 272] on link "see explanation" at bounding box center [1002, 291] width 244 height 39
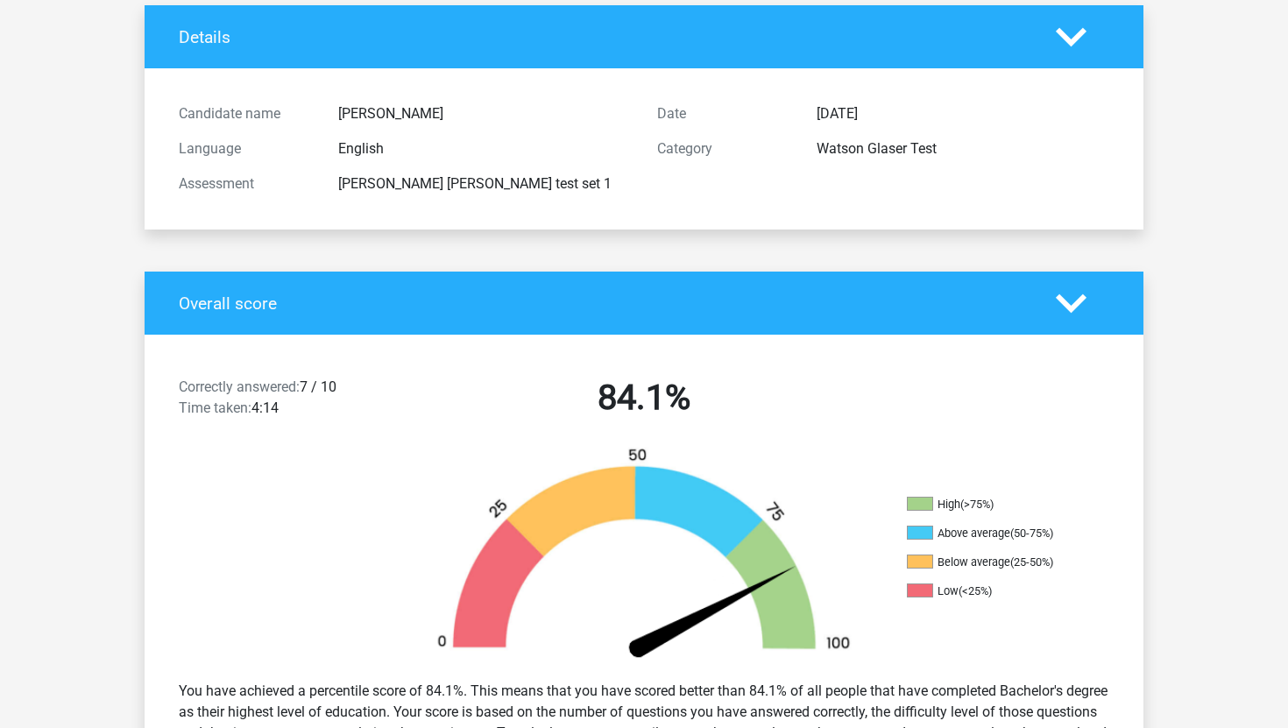
scroll to position [0, 0]
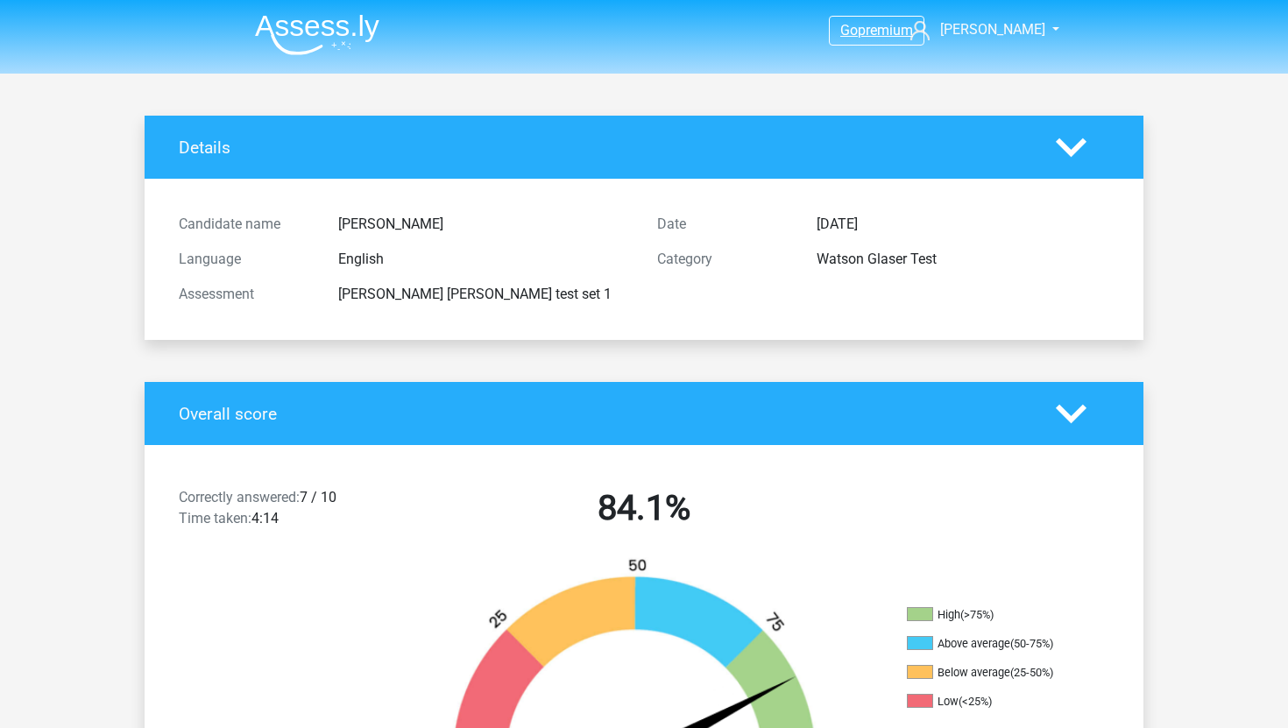
click at [873, 26] on span "premium" at bounding box center [885, 30] width 55 height 17
